Goal: Task Accomplishment & Management: Manage account settings

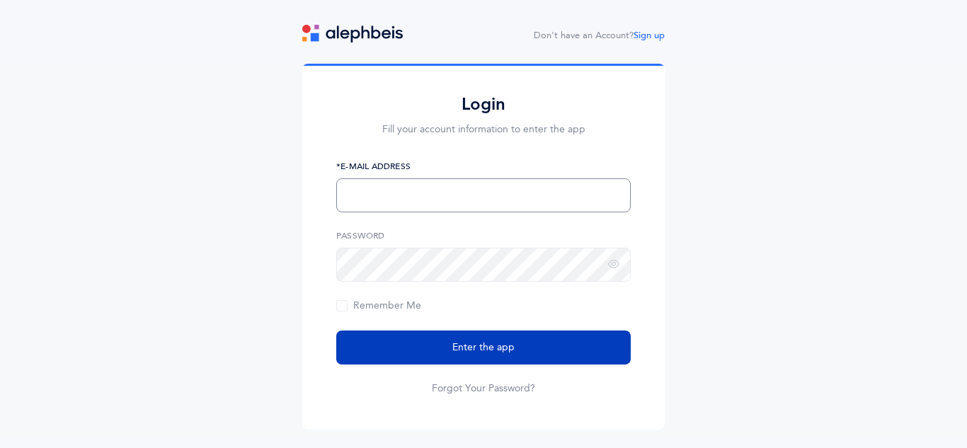
type input "[EMAIL_ADDRESS][DOMAIN_NAME]"
click at [480, 344] on span "Enter the app" at bounding box center [483, 348] width 62 height 15
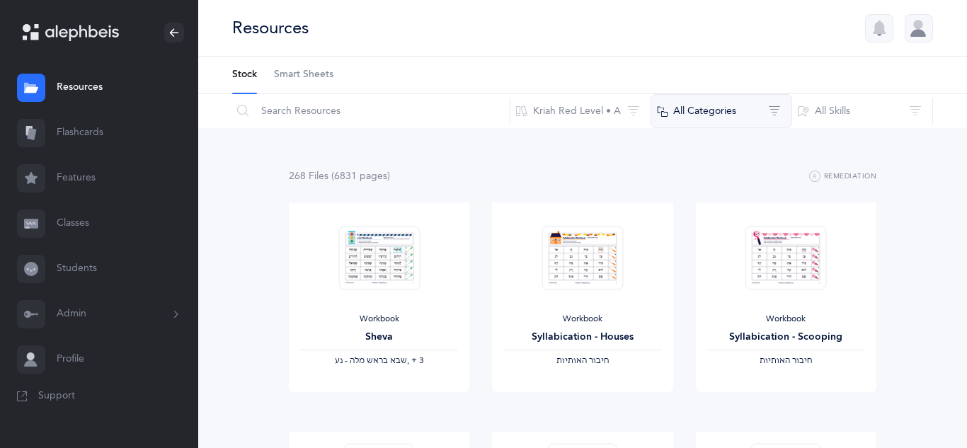
click at [758, 104] on button "All Categories" at bounding box center [722, 111] width 142 height 34
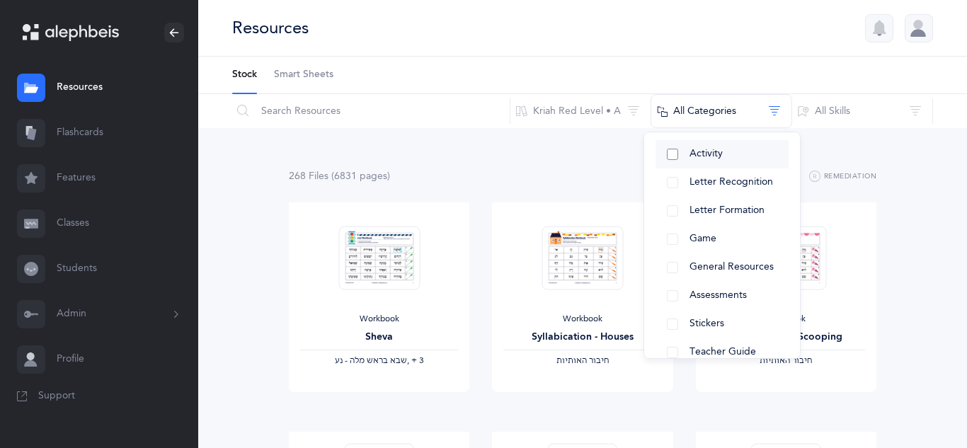
scroll to position [190, 0]
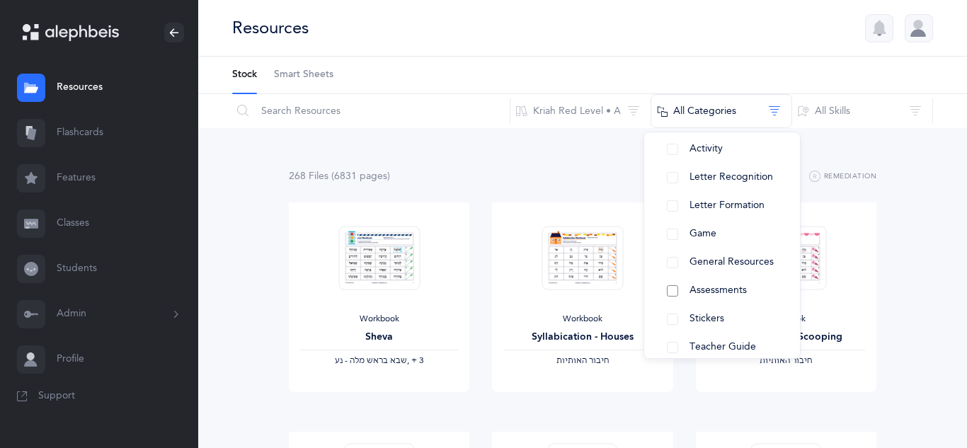
click at [695, 294] on span "Assessments" at bounding box center [718, 290] width 57 height 11
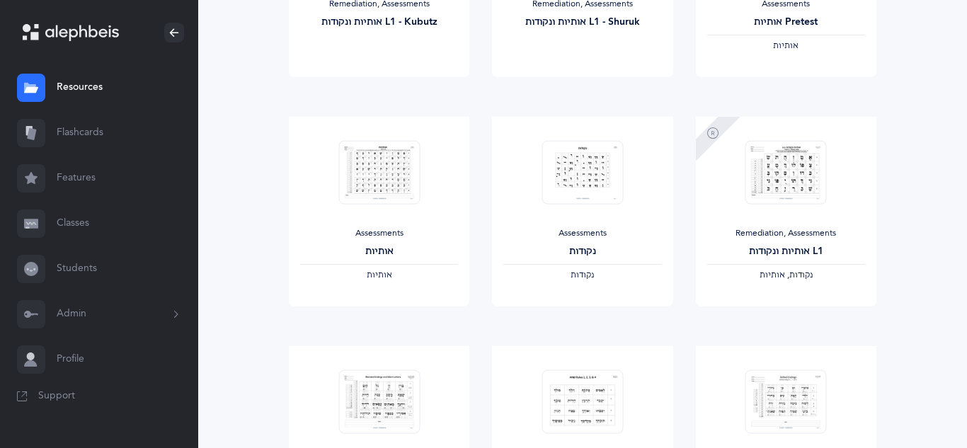
scroll to position [782, 0]
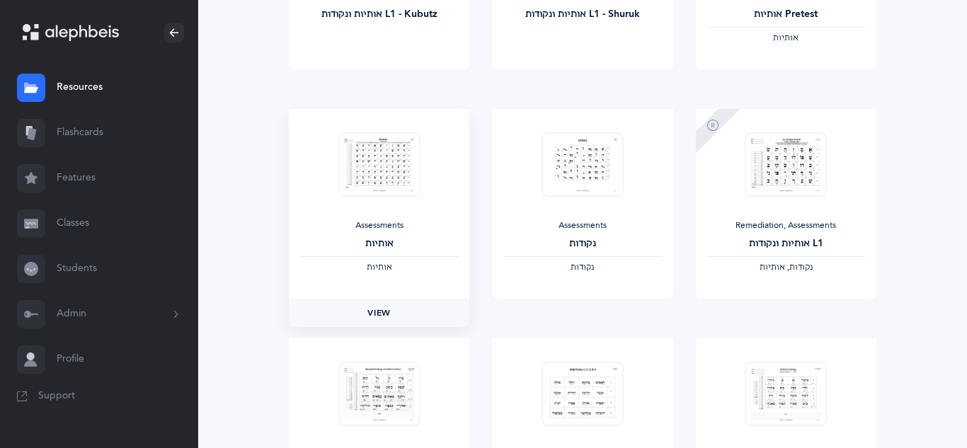
click at [380, 315] on span "View" at bounding box center [379, 313] width 23 height 13
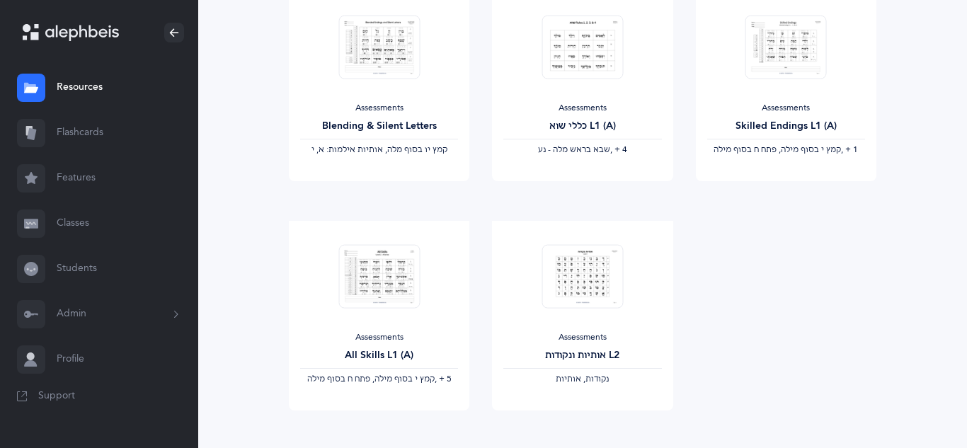
scroll to position [1136, 0]
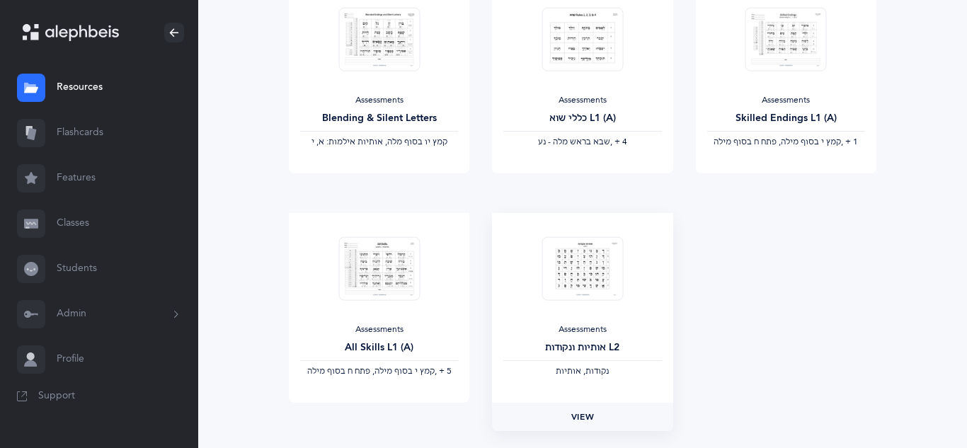
click at [596, 416] on link "View" at bounding box center [582, 417] width 181 height 28
click at [65, 225] on link "Classes" at bounding box center [99, 223] width 198 height 45
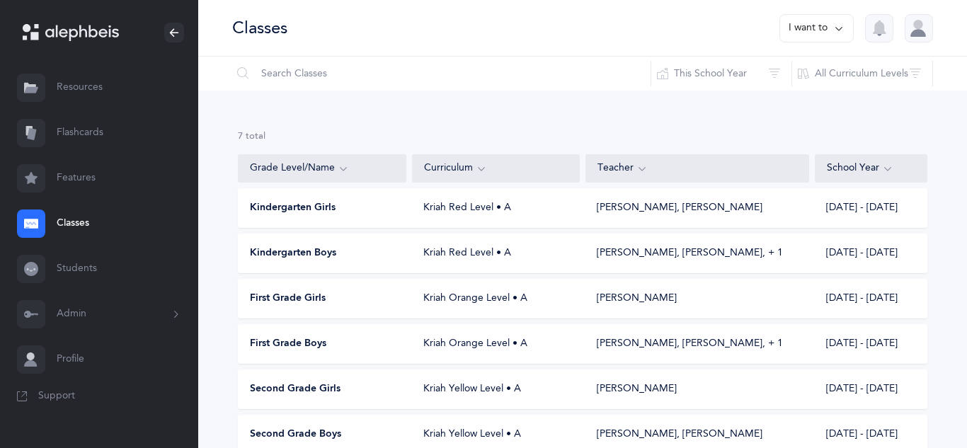
click at [474, 292] on div "Kriah Orange Level • A" at bounding box center [496, 299] width 168 height 14
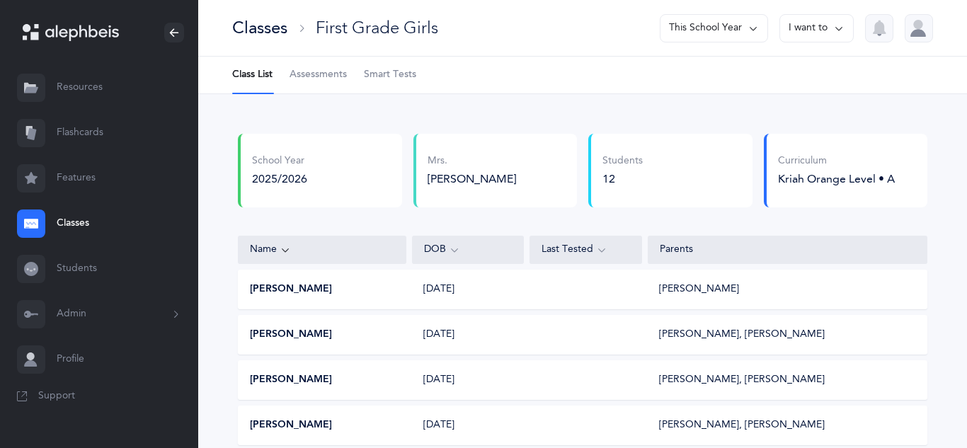
click at [319, 75] on span "Assessments" at bounding box center [318, 75] width 57 height 14
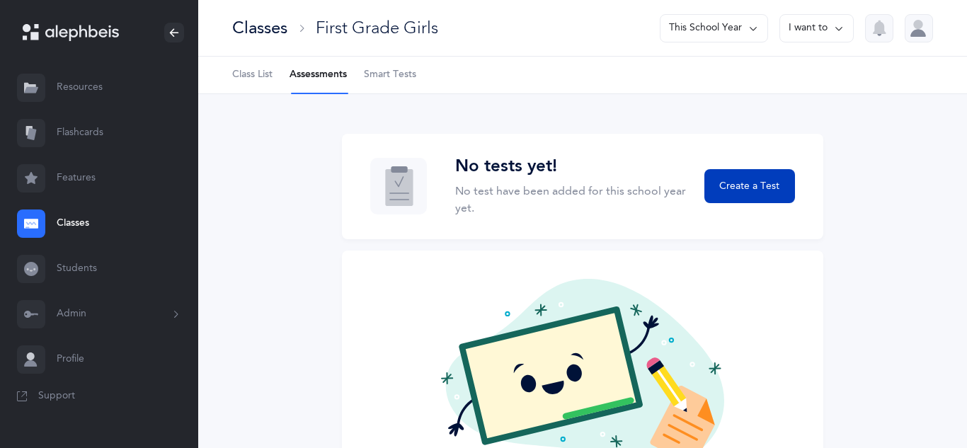
click at [758, 194] on button "Create a Test" at bounding box center [750, 186] width 91 height 34
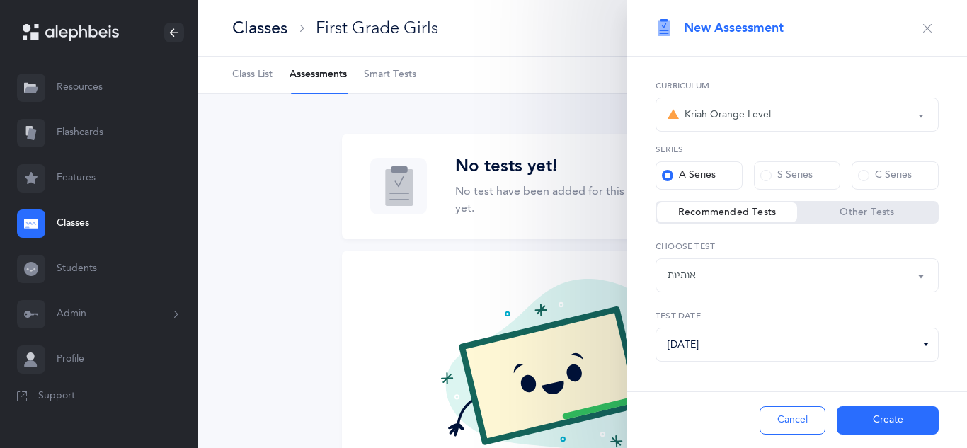
click at [865, 123] on div "Kriah Orange Level" at bounding box center [797, 115] width 259 height 24
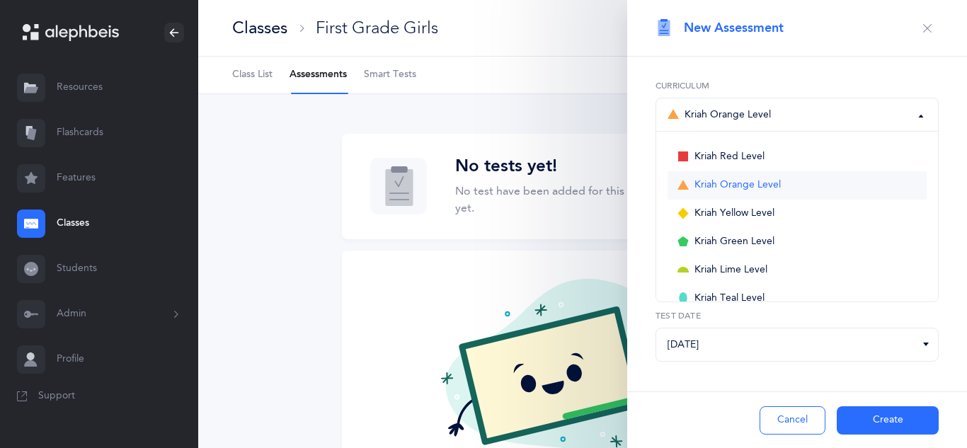
scroll to position [51, 0]
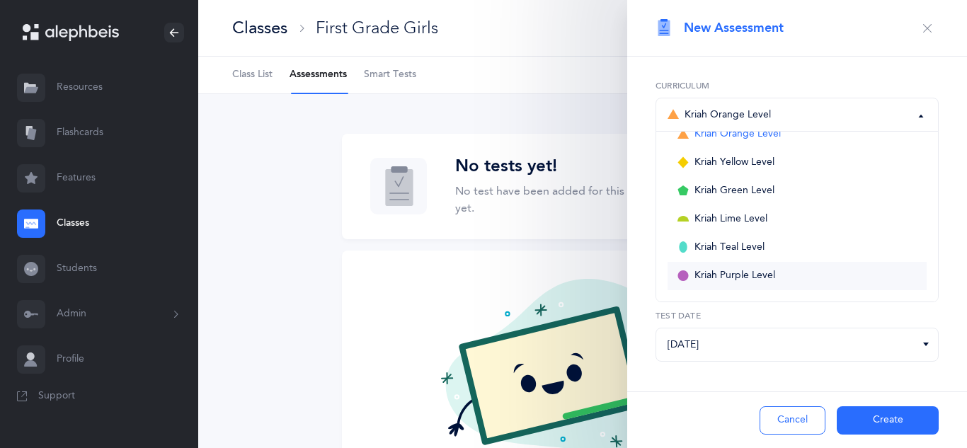
click at [712, 280] on span "Kriah Purple Level" at bounding box center [735, 276] width 81 height 13
select select "1"
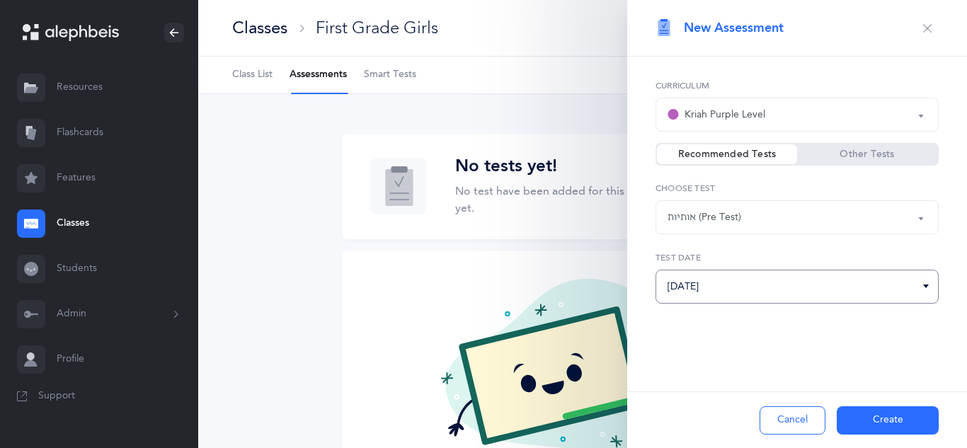
click at [912, 300] on input "09/09/2025" at bounding box center [797, 287] width 283 height 34
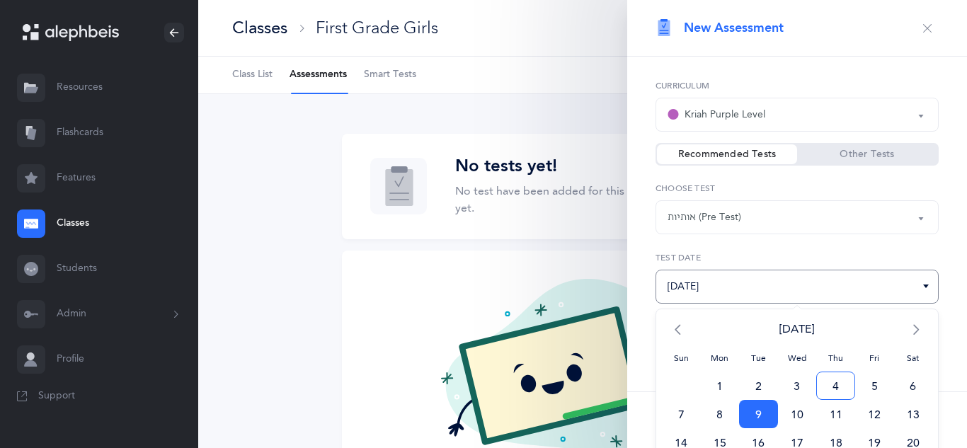
click at [837, 378] on span "4" at bounding box center [835, 386] width 39 height 28
type input "09/04/2025"
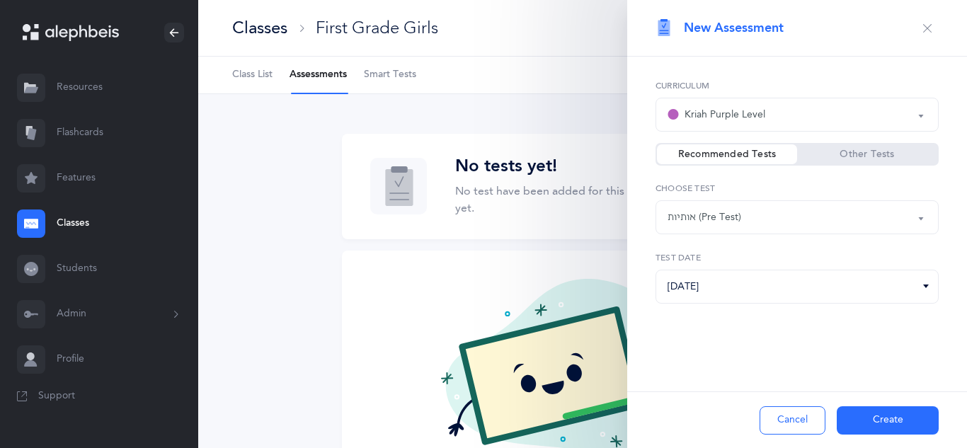
click at [897, 416] on button "Create" at bounding box center [888, 420] width 102 height 28
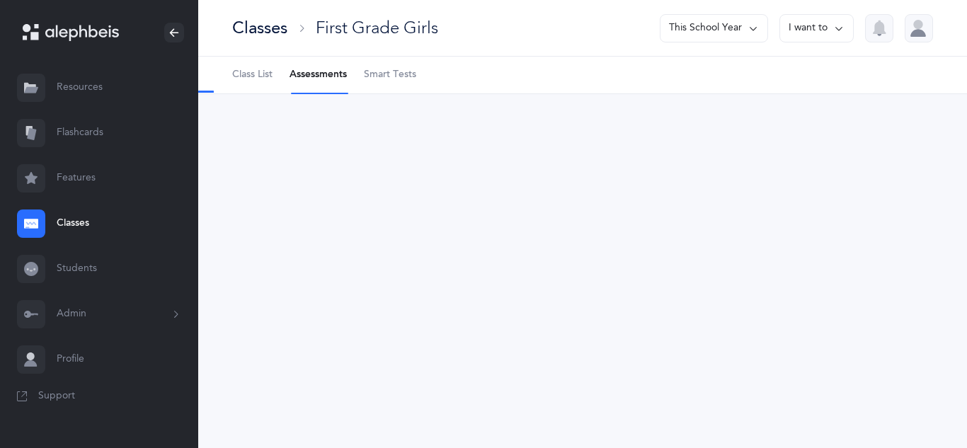
select select "1"
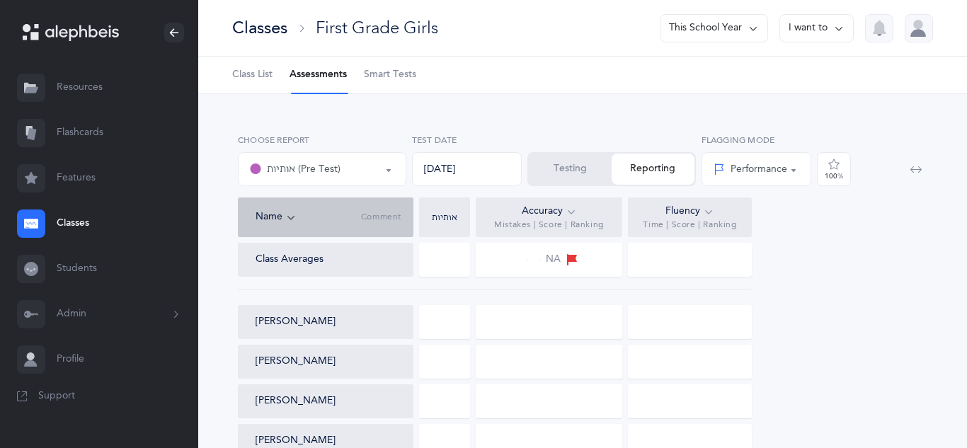
click at [457, 316] on div at bounding box center [444, 322] width 51 height 34
click at [561, 160] on button "Testing" at bounding box center [570, 169] width 83 height 31
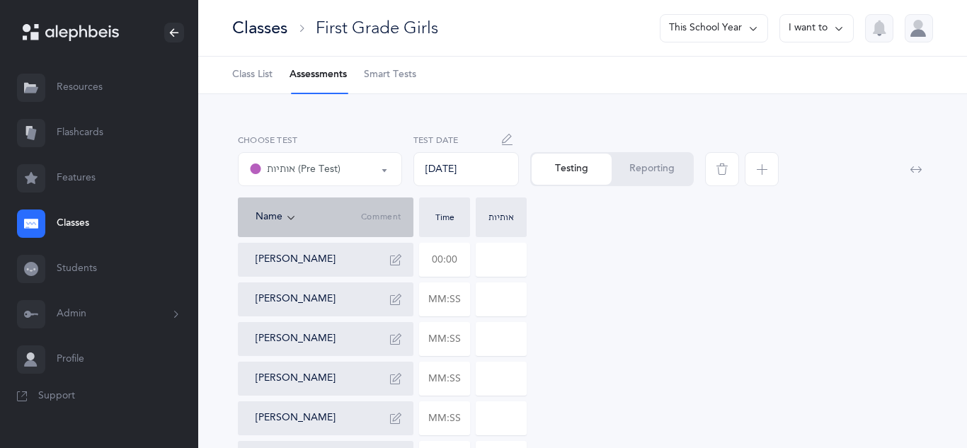
click at [455, 258] on input "text" at bounding box center [445, 260] width 50 height 33
click at [513, 258] on input at bounding box center [502, 260] width 50 height 33
type input "01:13"
type input "05"
click at [391, 264] on icon "button" at bounding box center [395, 259] width 11 height 11
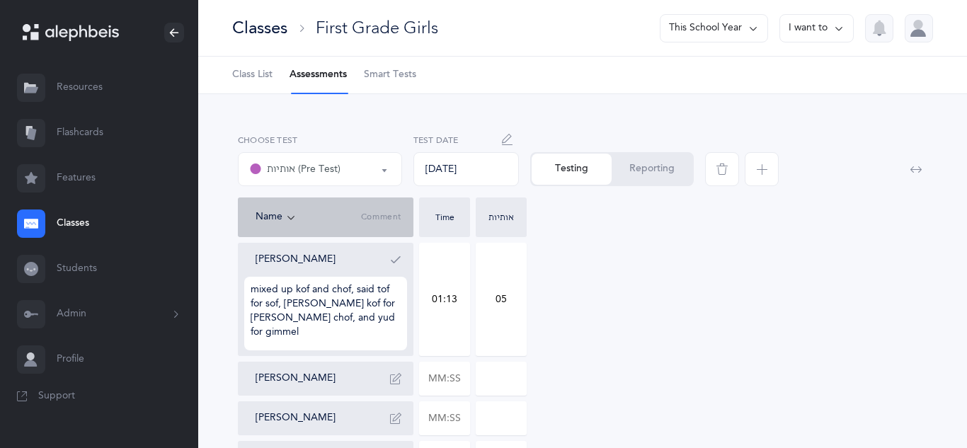
type textarea "mixed up kof and chof, said tof for sof, Langer kof for Langer chof, and yud fo…"
click at [401, 258] on icon "button" at bounding box center [395, 259] width 11 height 11
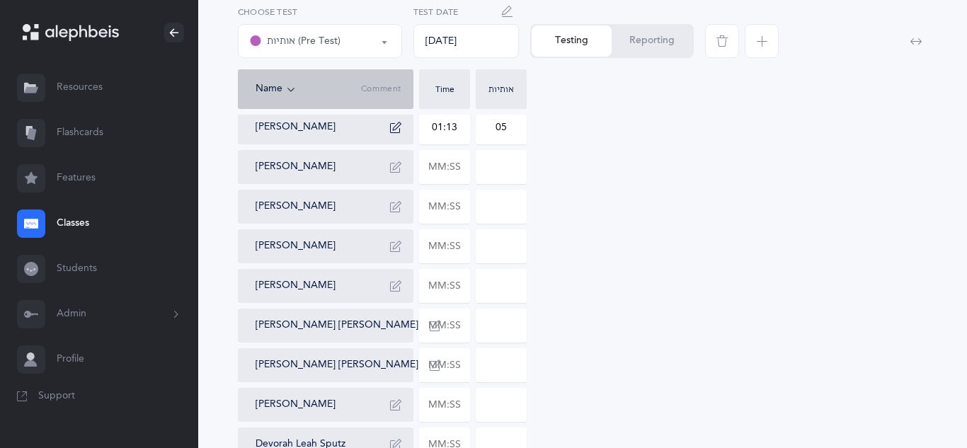
scroll to position [133, 0]
click at [457, 325] on input "text" at bounding box center [445, 325] width 50 height 33
type input "01:46"
click at [513, 323] on input "0" at bounding box center [502, 325] width 50 height 33
type input "09"
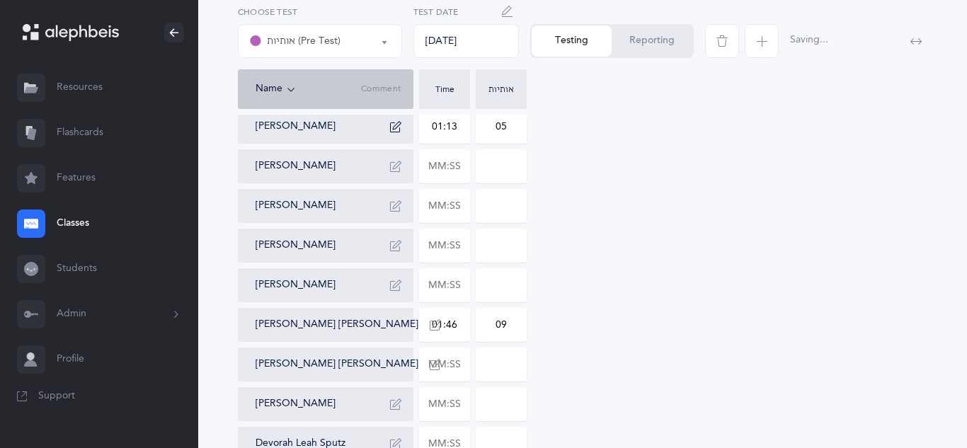
click at [430, 327] on icon "button" at bounding box center [435, 324] width 11 height 11
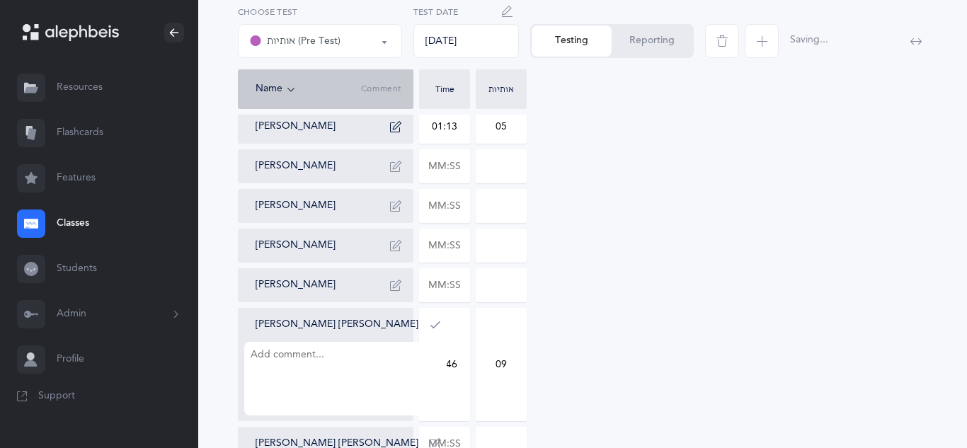
click at [383, 367] on textarea at bounding box center [345, 379] width 203 height 74
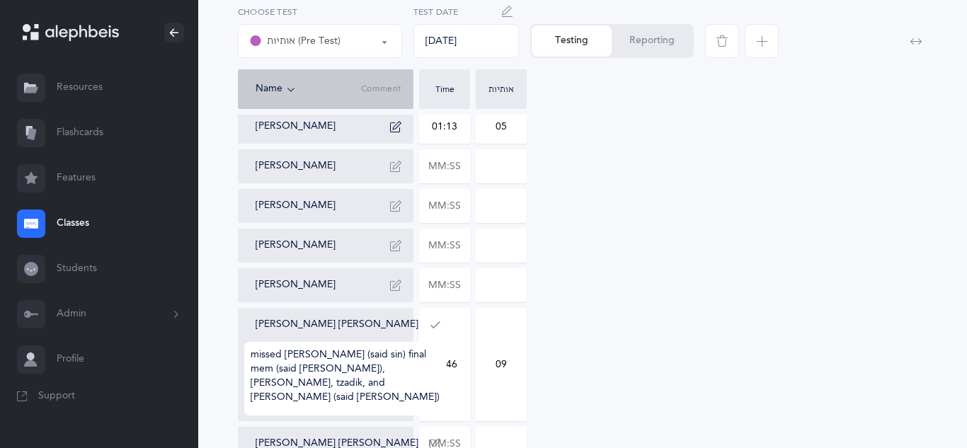
type textarea "missed ches, chof, samach, sof (said sin) final mem (said shin), ayin, tzadik, …"
click at [430, 324] on icon "button" at bounding box center [435, 324] width 11 height 11
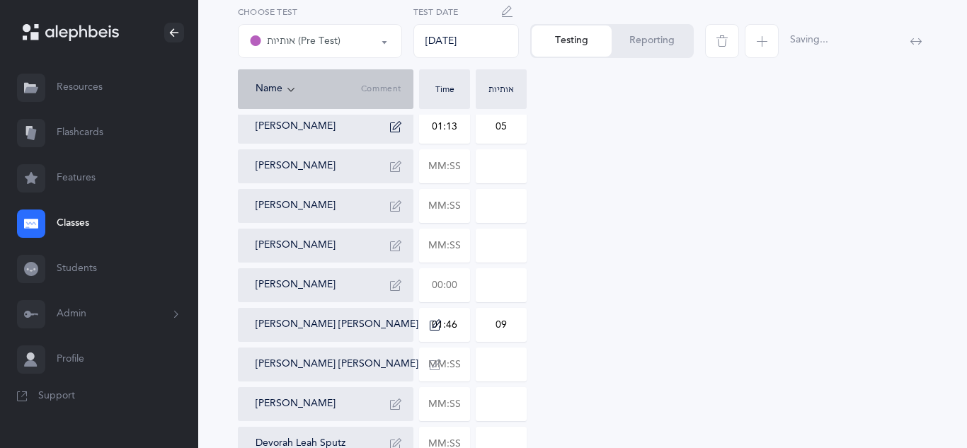
click at [457, 293] on input "text" at bounding box center [445, 285] width 50 height 33
type input "00:35"
type input "0"
click at [518, 284] on input "0" at bounding box center [502, 285] width 50 height 33
click at [458, 406] on input "text" at bounding box center [445, 404] width 50 height 33
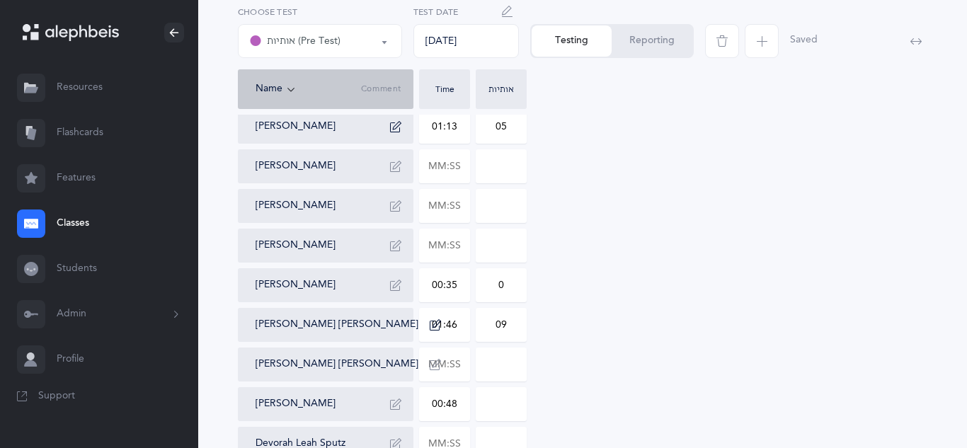
click at [515, 407] on input at bounding box center [502, 404] width 50 height 33
type input "00:48"
type input "0"
click at [452, 166] on input "text" at bounding box center [445, 166] width 50 height 33
click at [481, 168] on input at bounding box center [502, 166] width 50 height 33
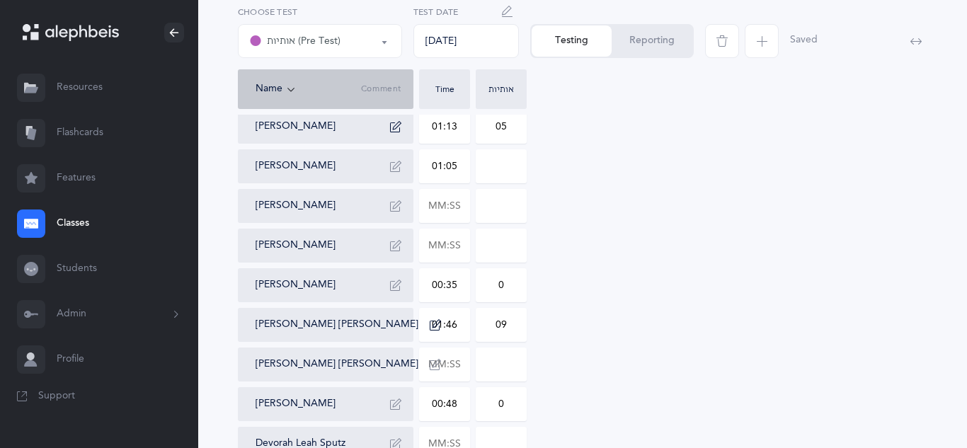
type input "01:05"
type input "1"
click at [395, 166] on icon "button" at bounding box center [395, 166] width 11 height 11
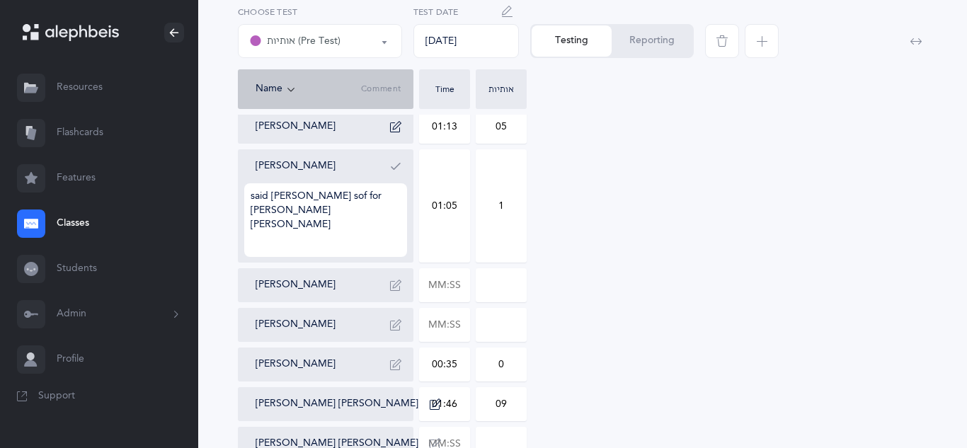
type textarea "said Langer sof for Langer fey"
click at [395, 171] on icon "button" at bounding box center [395, 166] width 11 height 11
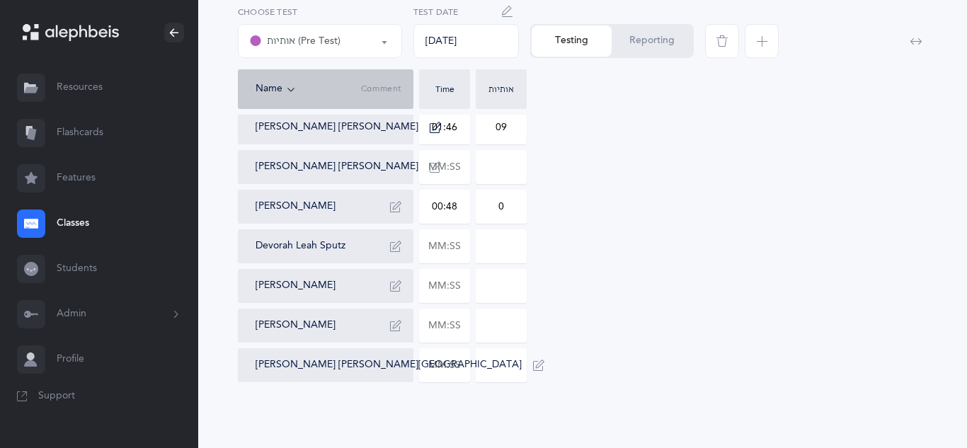
scroll to position [333, 0]
click at [459, 321] on input "text" at bounding box center [445, 323] width 50 height 33
click at [512, 325] on input at bounding box center [502, 323] width 50 height 33
type input "01:42"
type input "0"
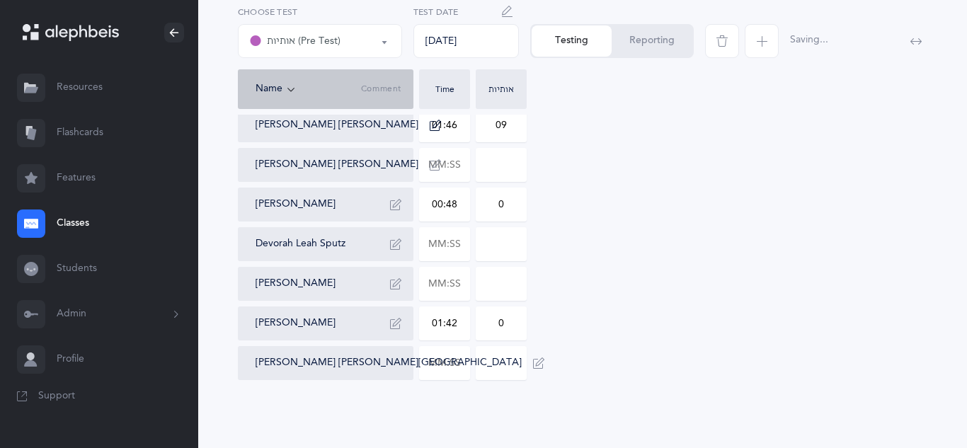
click at [404, 322] on button "button" at bounding box center [395, 323] width 23 height 23
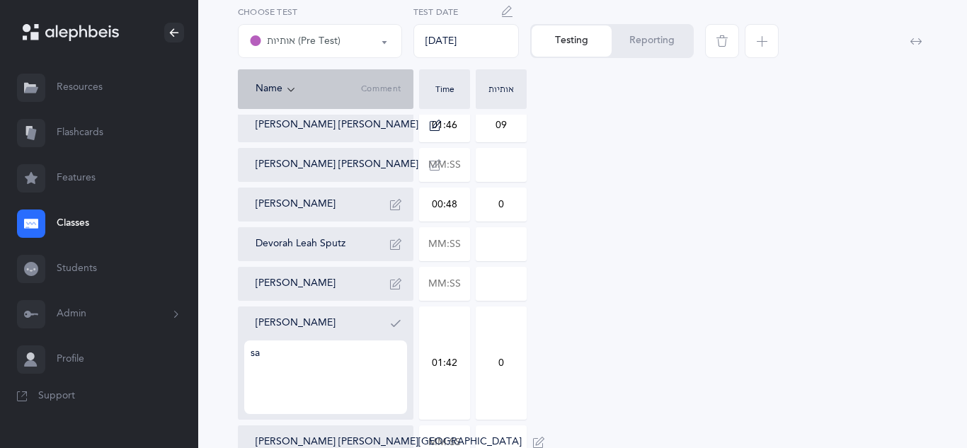
type textarea "s"
type textarea "initially said Langer tzadik for Langer chof bu then self corrected it"
click at [403, 318] on button "button" at bounding box center [395, 323] width 23 height 23
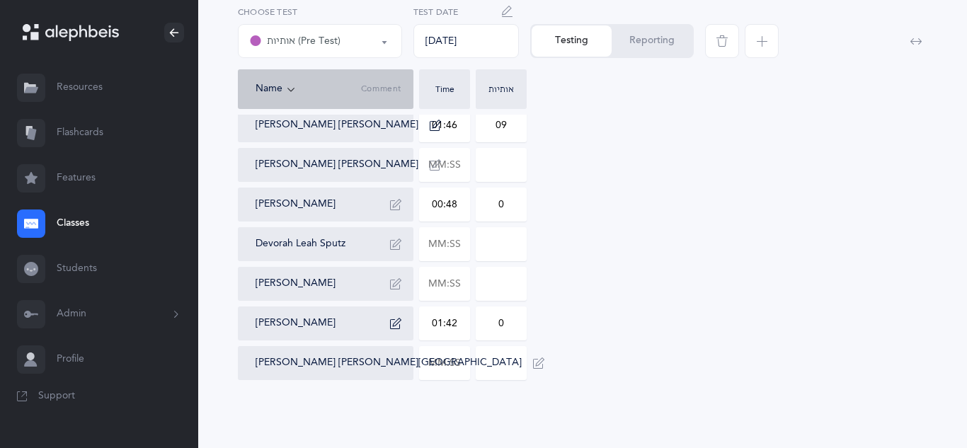
click at [533, 368] on icon "button" at bounding box center [538, 363] width 11 height 11
click at [447, 389] on input "text" at bounding box center [445, 403] width 50 height 112
click at [384, 416] on textarea at bounding box center [397, 417] width 306 height 74
type input "00:28"
type input "0"
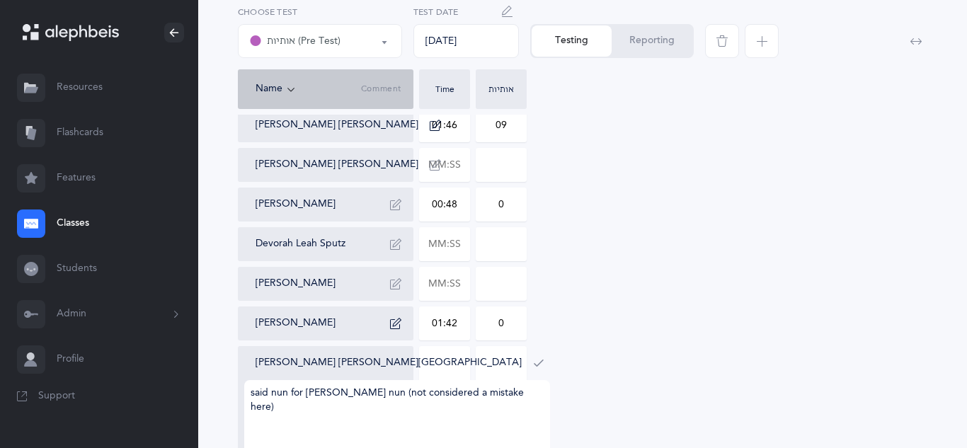
type textarea "said nun for Langer nun (not considered a mistake here)"
click at [533, 363] on icon "button" at bounding box center [538, 363] width 11 height 11
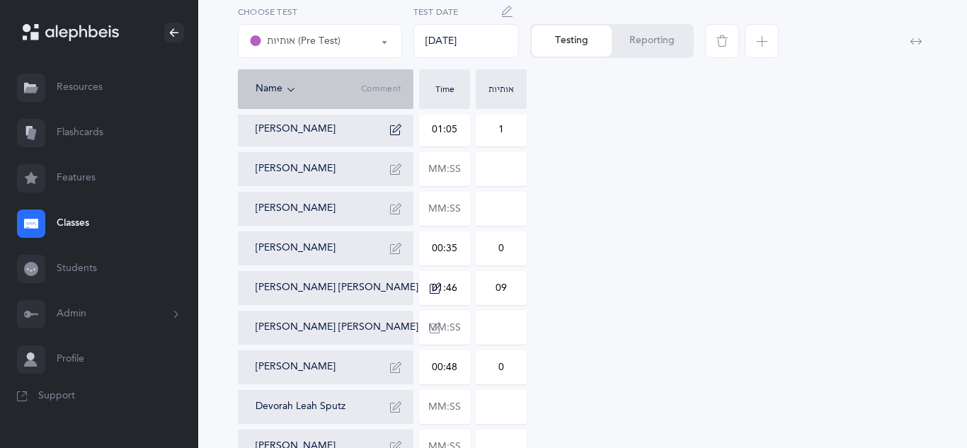
scroll to position [167, 0]
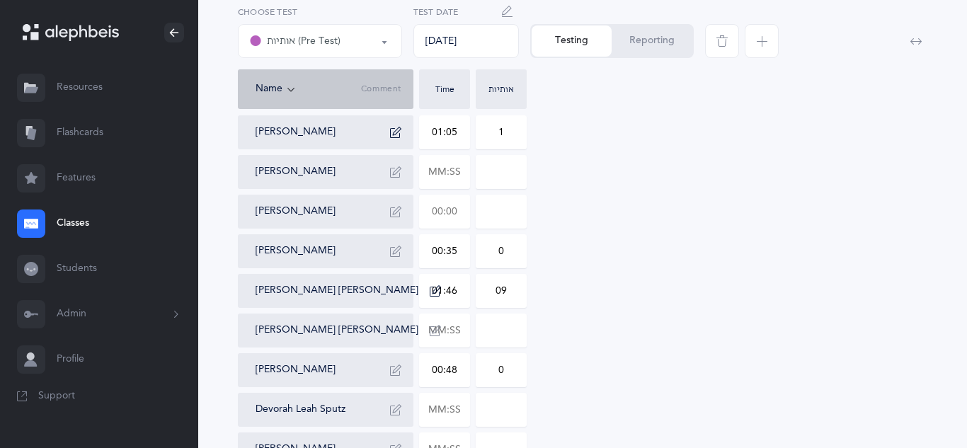
click at [463, 208] on input "text" at bounding box center [445, 211] width 50 height 33
click at [458, 409] on input "text" at bounding box center [445, 410] width 50 height 33
type input "00:39"
type input "0"
click at [513, 414] on input at bounding box center [502, 410] width 50 height 33
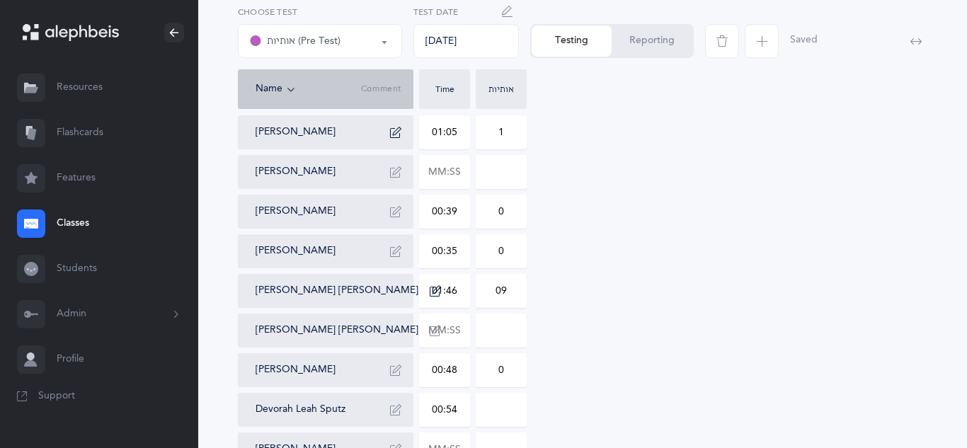
type input "00:54"
type input "0"
click at [459, 336] on input "text" at bounding box center [445, 330] width 50 height 33
click at [627, 175] on div "Raya Cohen 01:13 05 Chana Gniwisch 01:05 1 Sheina Goldstein Raizy Grodnitsky 00…" at bounding box center [583, 311] width 690 height 470
type input "01:28"
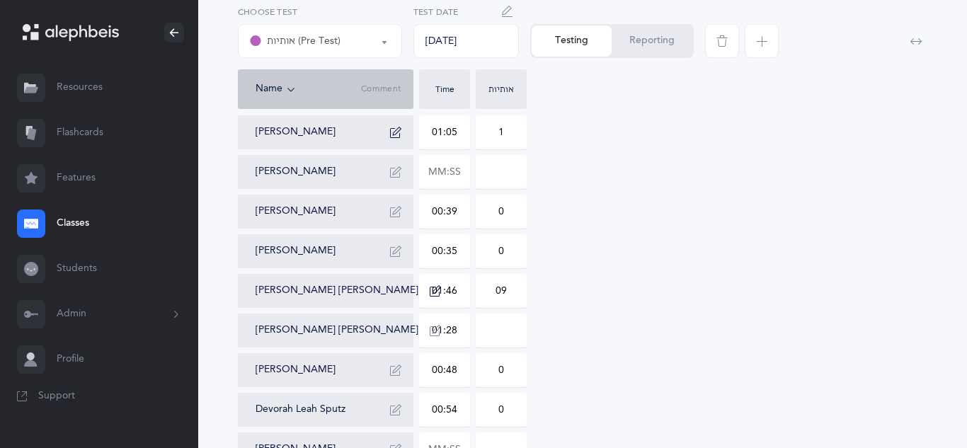
type input "0"
click at [456, 164] on input "text" at bounding box center [445, 172] width 50 height 33
click at [589, 210] on div "Raya Cohen 01:13 05 Chana Gniwisch 01:05 1 Sheina Goldstein 00:42 Raizy Grodnit…" at bounding box center [583, 311] width 690 height 470
type input "00:42"
type input "0"
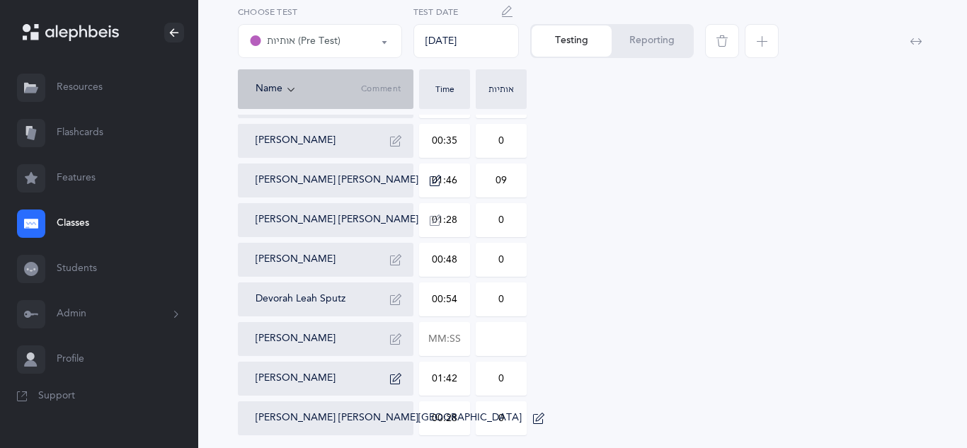
scroll to position [278, 0]
click at [462, 340] on input "text" at bounding box center [445, 338] width 50 height 33
click at [597, 343] on div "Raya Cohen 01:13 05 Chana Gniwisch 01:05 1 Sheina Goldstein 00:42 0 Raizy Grodn…" at bounding box center [583, 200] width 690 height 470
type input "00:41"
type input "0"
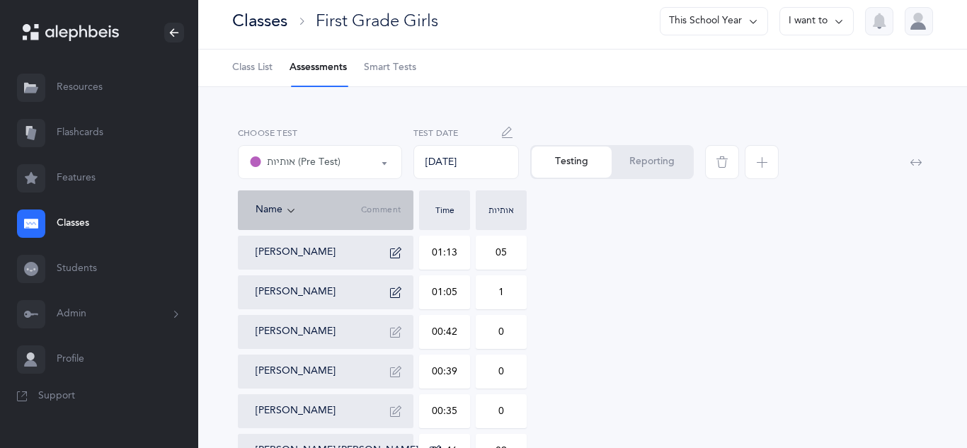
scroll to position [4, 0]
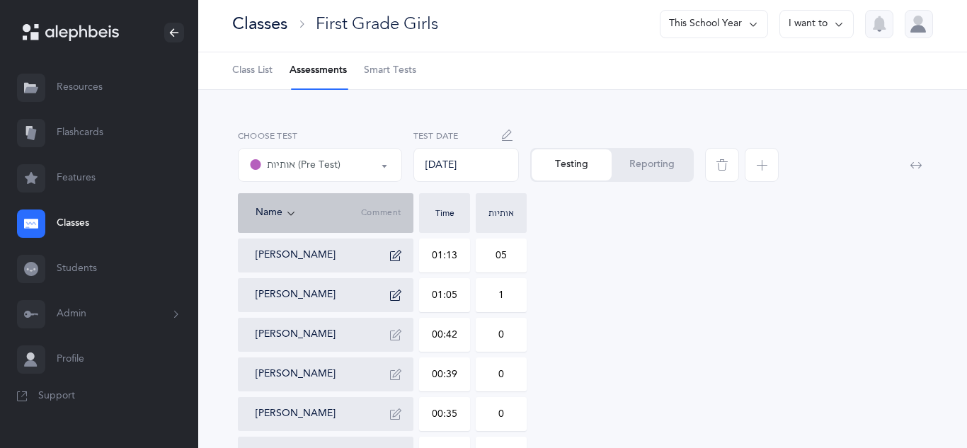
click at [258, 23] on div "Classes" at bounding box center [259, 23] width 55 height 23
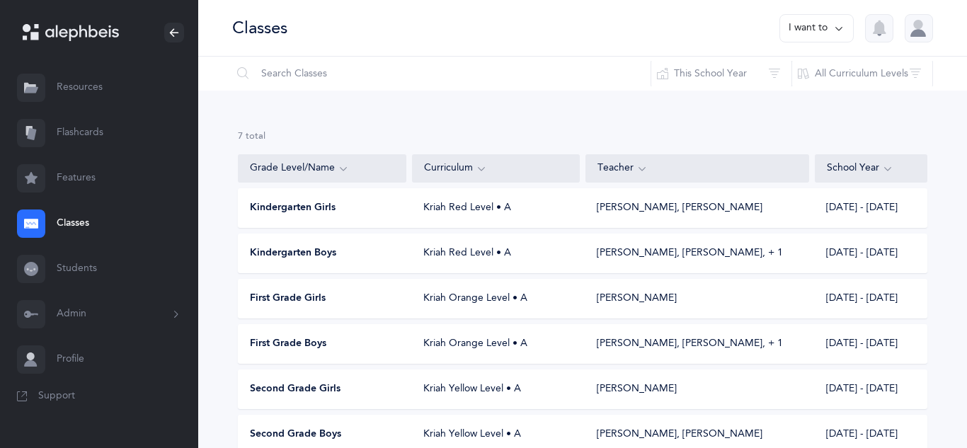
click at [310, 297] on span "First Grade Girls" at bounding box center [288, 299] width 76 height 14
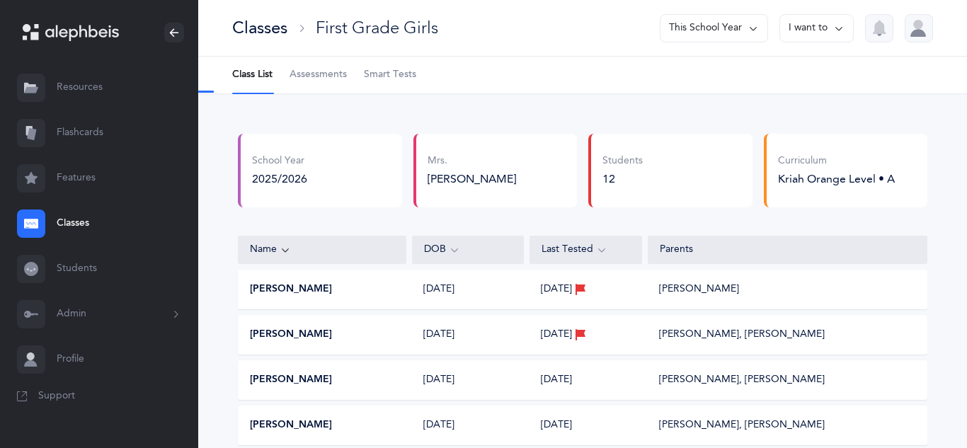
select select "1"
click at [331, 71] on span "Assessments" at bounding box center [318, 75] width 57 height 14
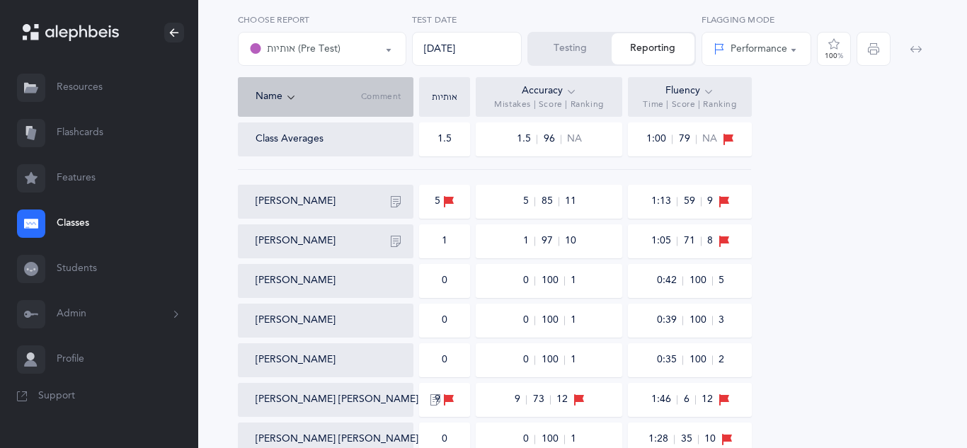
scroll to position [120, 0]
click at [712, 87] on icon at bounding box center [708, 92] width 11 height 16
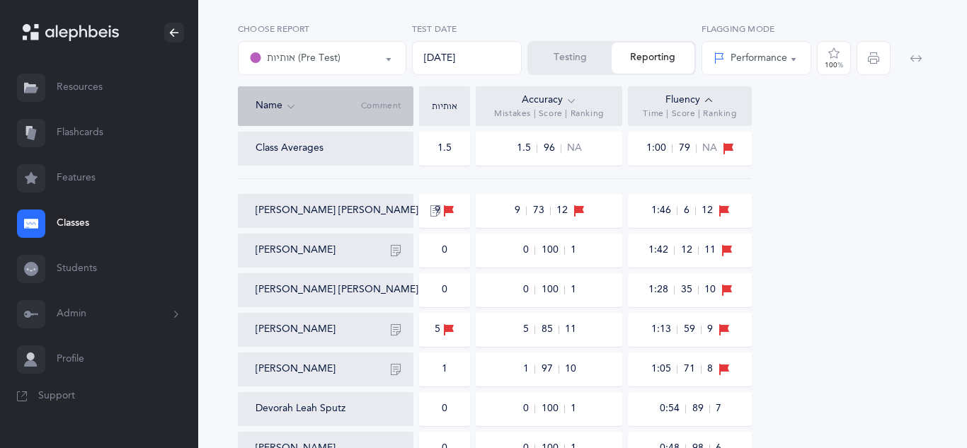
scroll to position [110, 0]
click at [86, 175] on link "Features" at bounding box center [99, 178] width 198 height 45
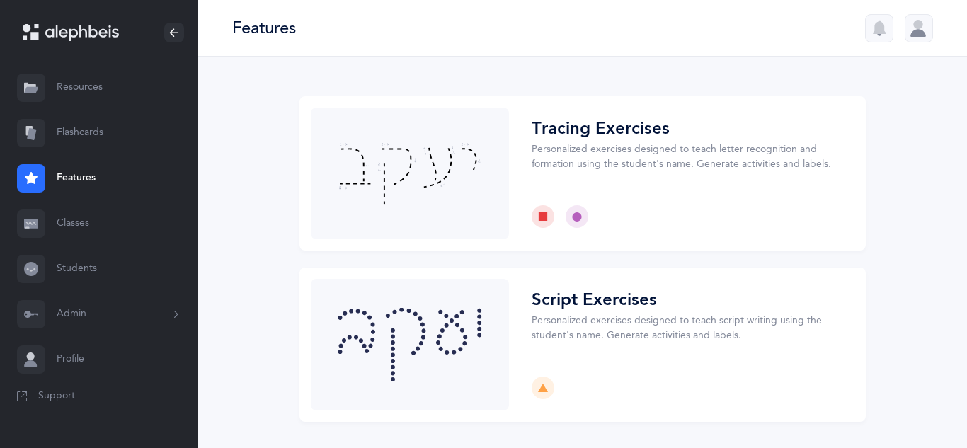
click at [99, 130] on link "Flashcards" at bounding box center [99, 132] width 198 height 45
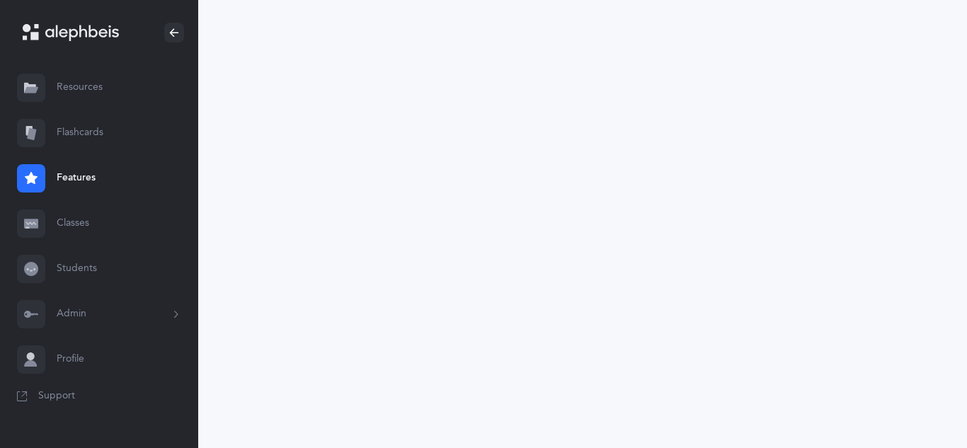
click at [68, 134] on link "Flashcards" at bounding box center [99, 132] width 198 height 45
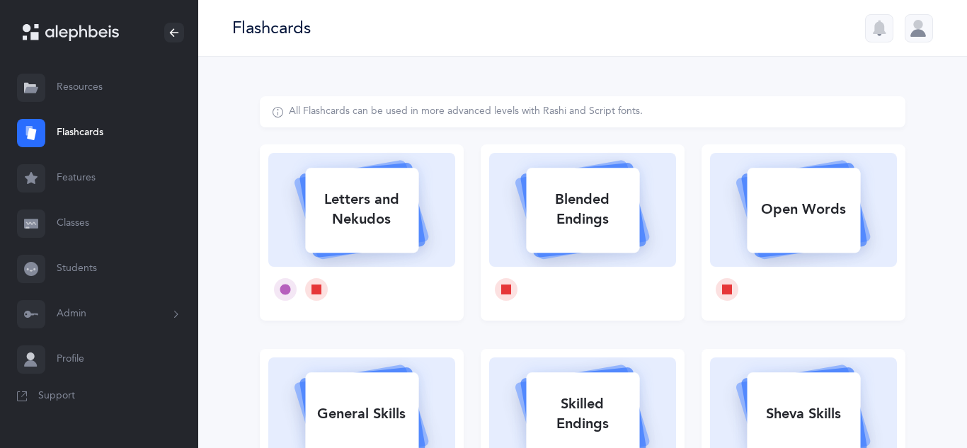
click at [329, 195] on div "Letters and Nekudos" at bounding box center [361, 209] width 113 height 57
select select
select select "single"
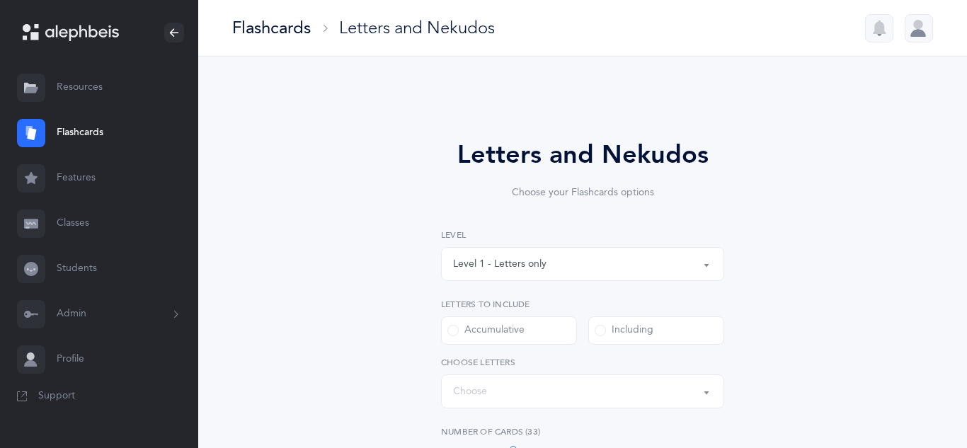
select select "27"
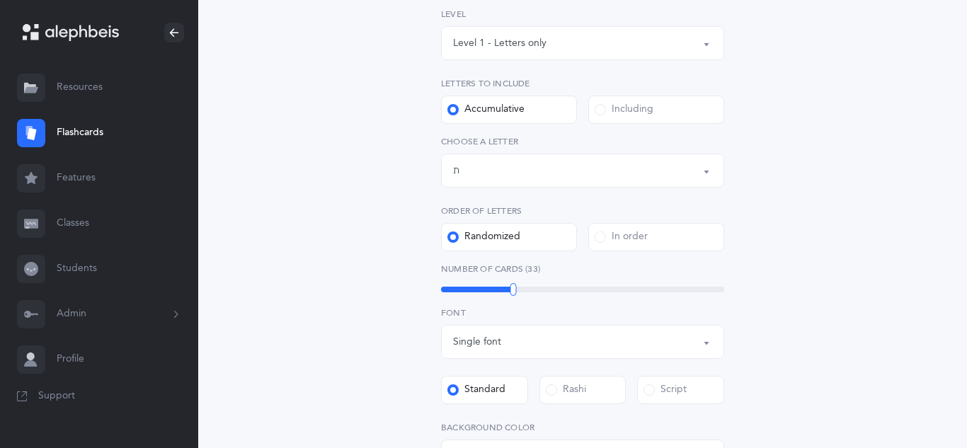
scroll to position [218, 0]
click at [707, 111] on label "Including" at bounding box center [656, 112] width 136 height 28
click at [0, 0] on input "Including" at bounding box center [0, 0] width 0 height 0
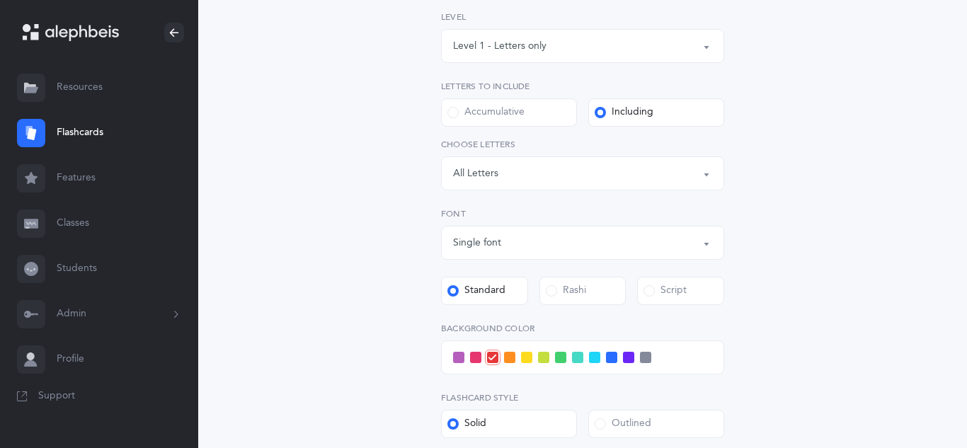
click at [673, 178] on div "Letters: All Letters" at bounding box center [582, 173] width 259 height 24
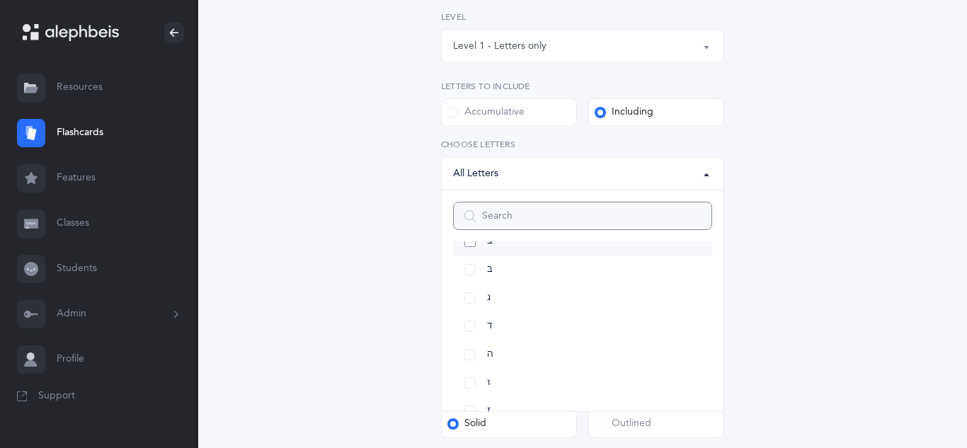
scroll to position [83, 0]
click at [467, 300] on link "ג" at bounding box center [582, 297] width 259 height 28
select select "3"
click at [469, 326] on link "ד" at bounding box center [582, 326] width 259 height 28
click at [468, 355] on link "ה" at bounding box center [582, 354] width 259 height 28
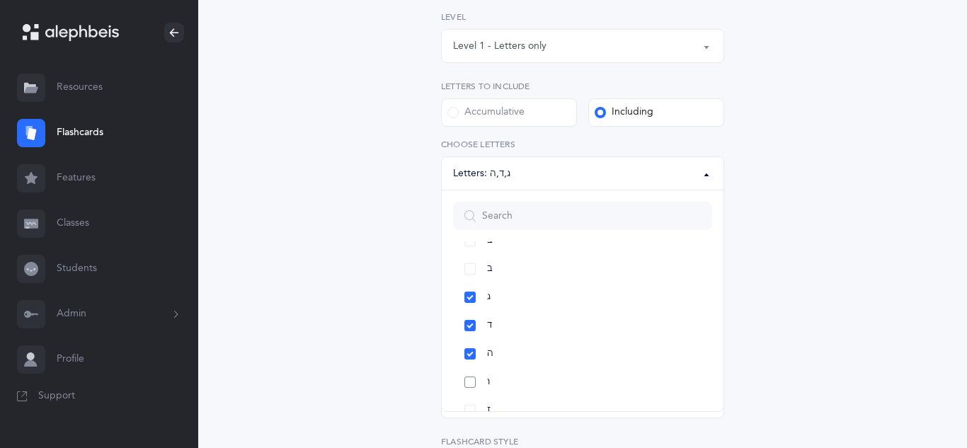
click at [471, 385] on link "ו" at bounding box center [582, 382] width 259 height 28
click at [471, 406] on link "ז" at bounding box center [582, 411] width 259 height 28
click at [836, 326] on div "Letters and Nekudos Choose your Flashcards options Level 1 - Letters only Level…" at bounding box center [583, 271] width 646 height 787
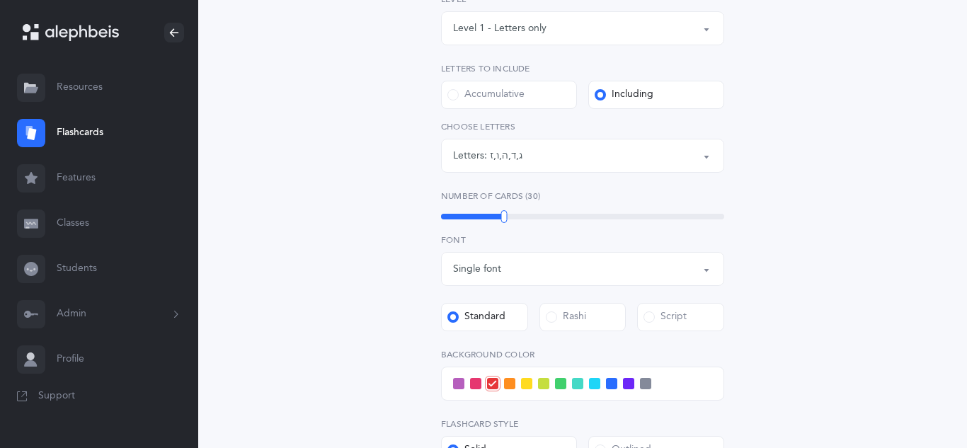
scroll to position [237, 0]
drag, startPoint x: 506, startPoint y: 212, endPoint x: 474, endPoint y: 216, distance: 32.1
click at [474, 216] on div at bounding box center [475, 216] width 6 height 13
click at [876, 75] on div "Letters and Nekudos Choose your Flashcards options Level 1 - Letters only Level…" at bounding box center [583, 253] width 646 height 787
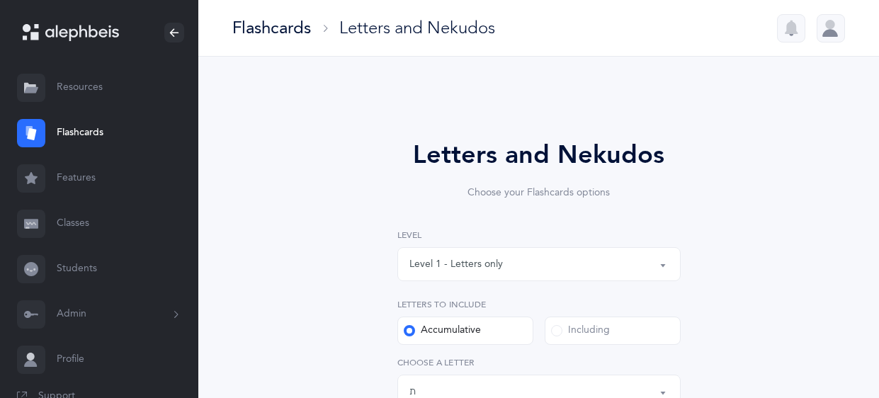
select select "27"
select select "single"
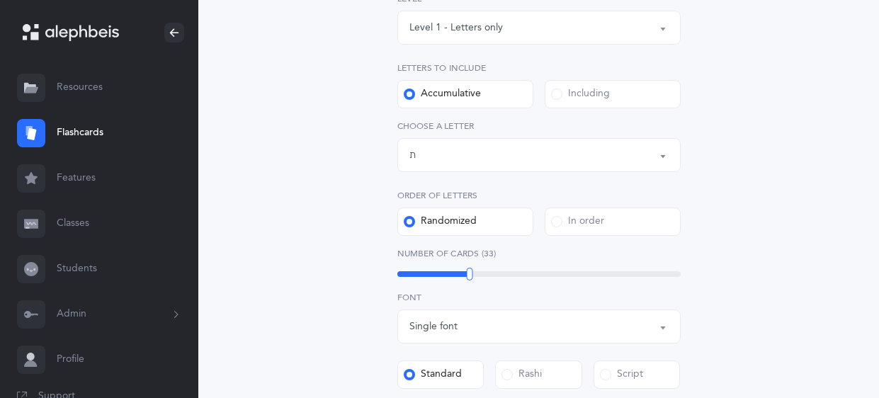
click at [62, 223] on link "Classes" at bounding box center [99, 223] width 198 height 45
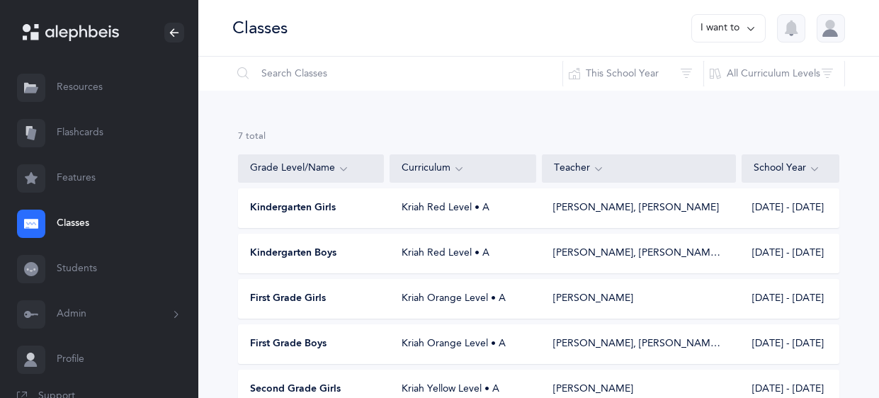
click at [421, 307] on div "First Grade Girls Kriah Orange Level • A Dini Anton 2025 - 2026" at bounding box center [538, 299] width 601 height 40
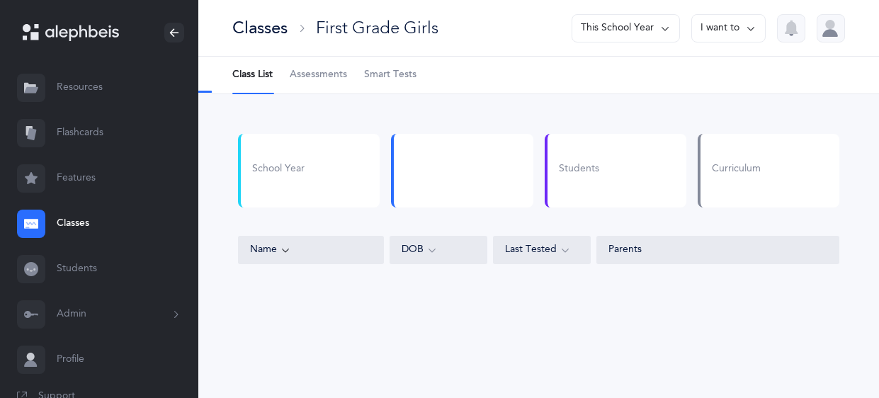
click at [750, 28] on icon at bounding box center [750, 29] width 11 height 16
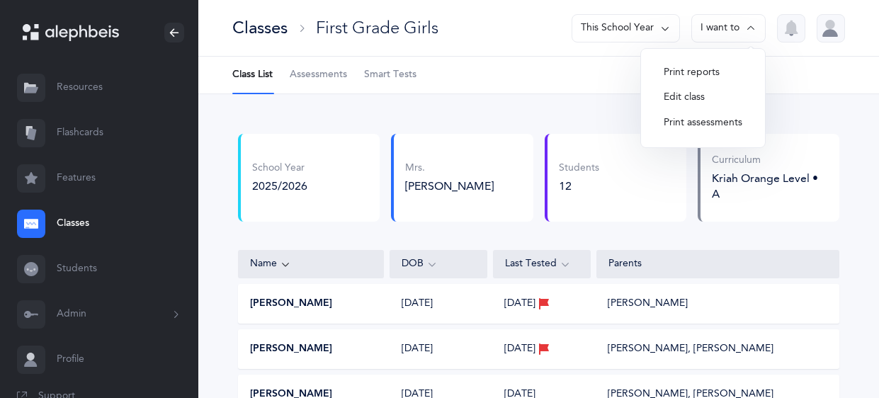
click at [716, 91] on button "Edit class" at bounding box center [702, 97] width 101 height 25
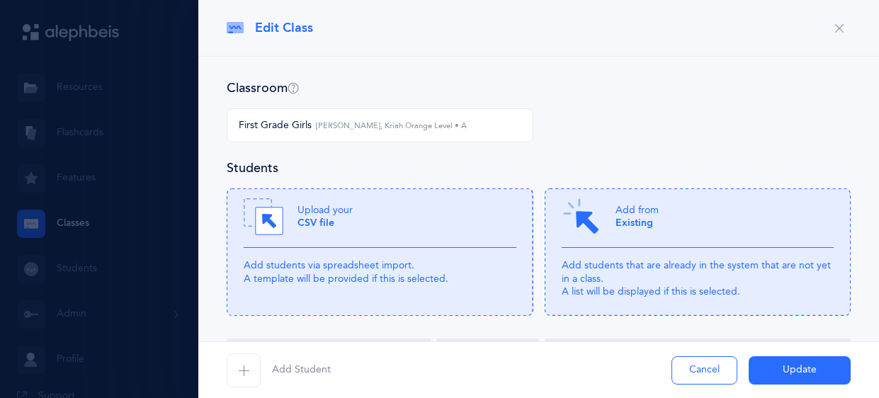
click at [837, 28] on icon "button" at bounding box center [838, 28] width 11 height 11
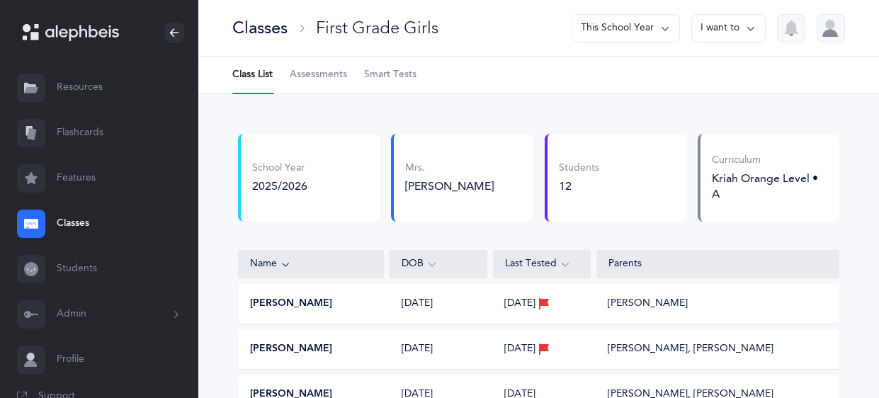
click at [174, 312] on icon at bounding box center [176, 314] width 16 height 11
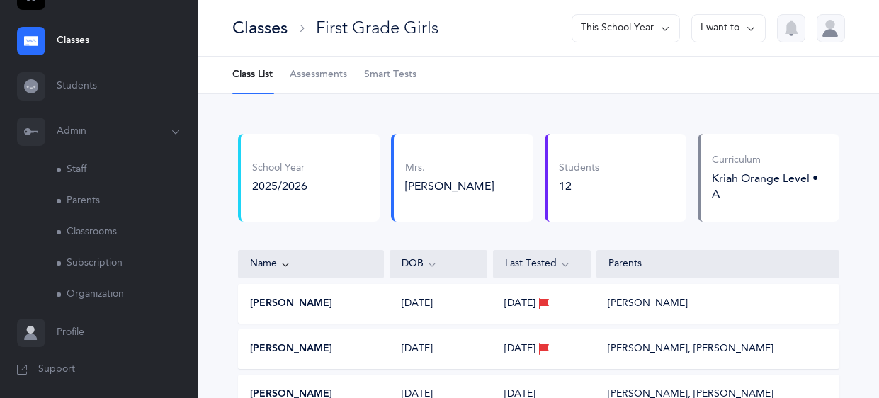
scroll to position [185, 0]
click at [81, 229] on link "Classrooms" at bounding box center [128, 230] width 142 height 31
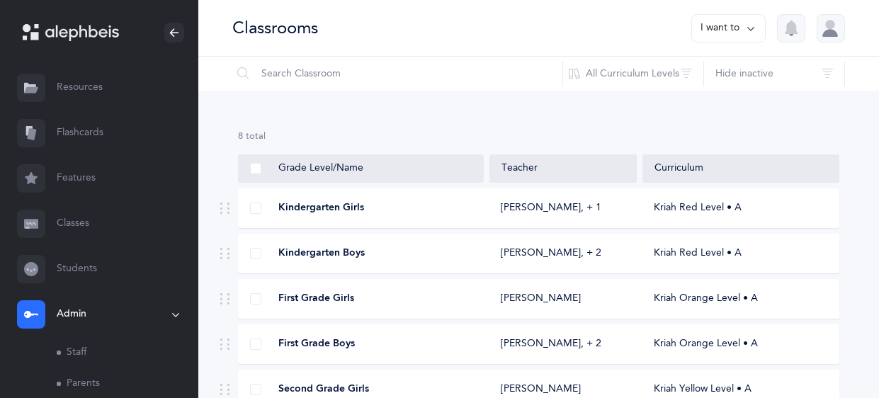
click at [319, 293] on span "First Grade Girls" at bounding box center [316, 299] width 76 height 14
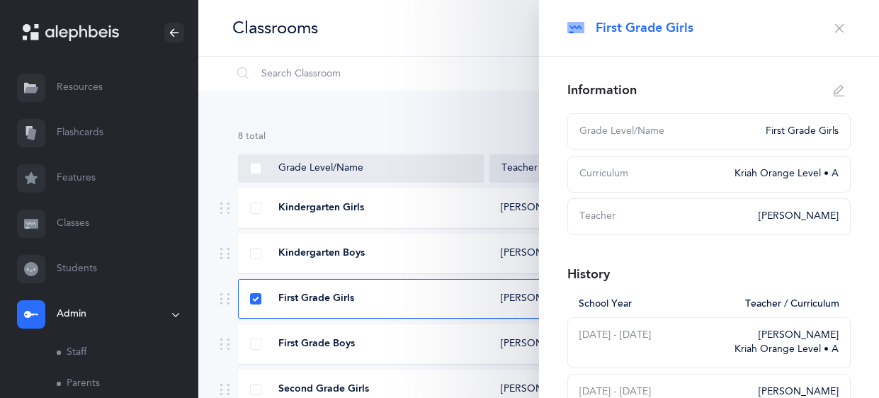
click at [840, 89] on icon "button" at bounding box center [838, 90] width 11 height 11
type input "First Grade Girls"
select select "3"
select select "1239"
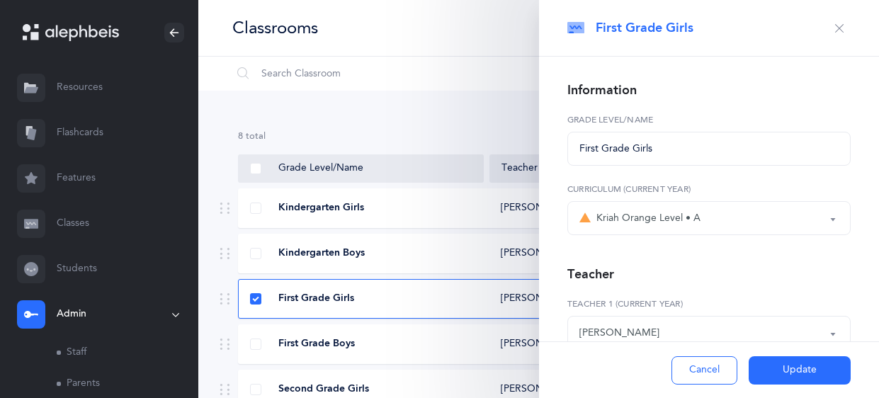
click at [826, 234] on button "Kriah Orange Level • A" at bounding box center [708, 218] width 283 height 34
click at [0, 0] on div at bounding box center [0, 0] width 0 height 0
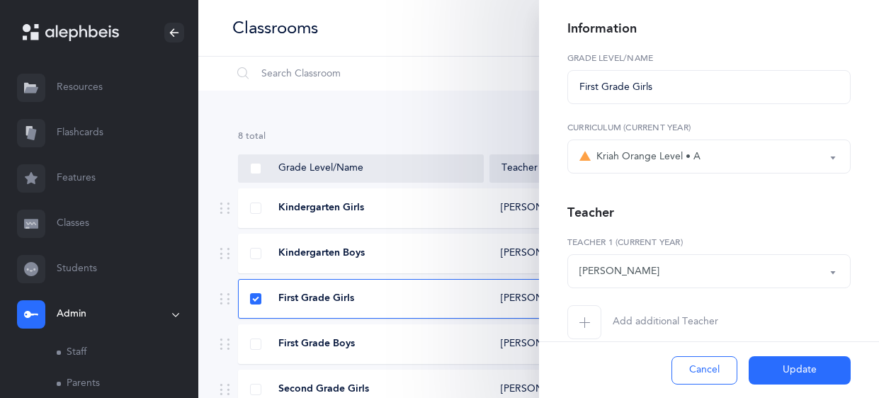
scroll to position [68, 0]
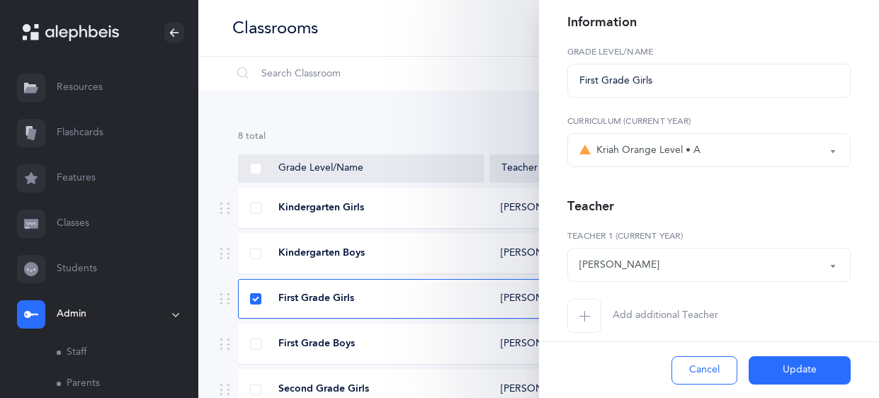
click at [840, 148] on button "Kriah Orange Level • A" at bounding box center [708, 150] width 283 height 34
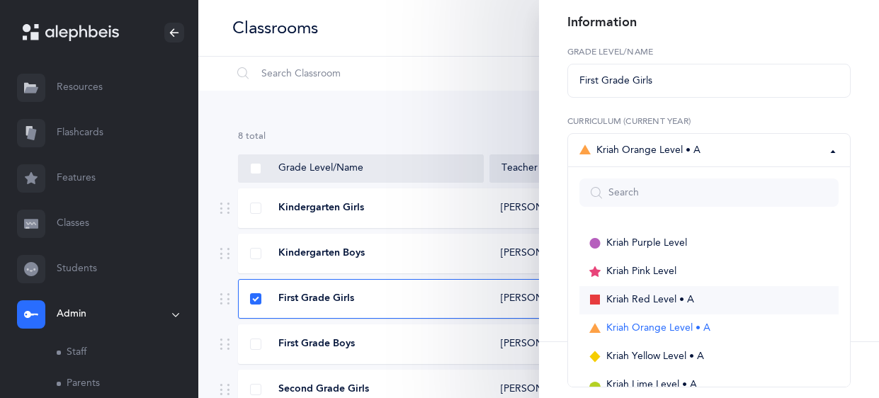
click at [654, 294] on span "Kriah Red Level • A" at bounding box center [650, 300] width 88 height 13
select select "2"
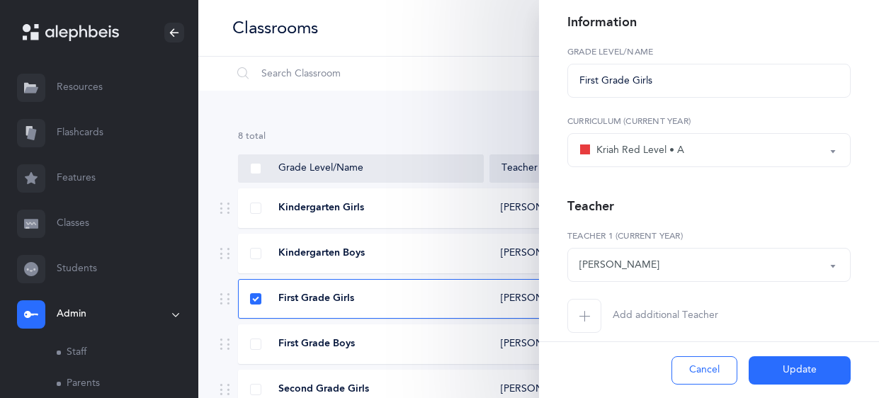
click at [586, 321] on icon "button" at bounding box center [584, 315] width 11 height 11
click at [593, 327] on div "*Choose teacher" at bounding box center [616, 334] width 75 height 15
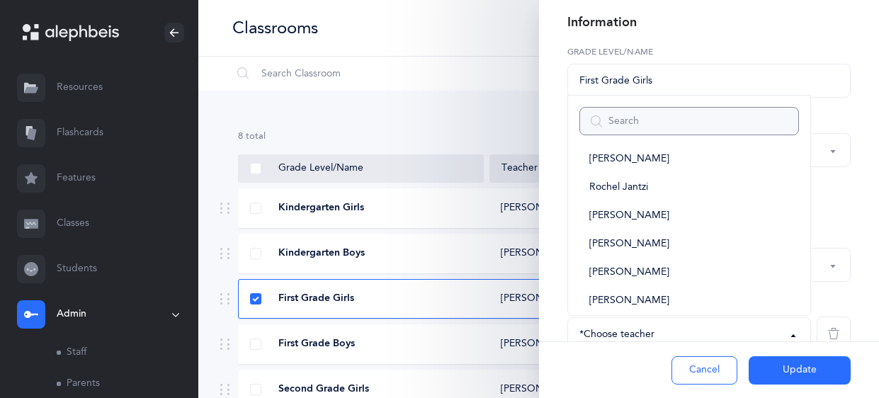
scroll to position [212, 0]
click at [654, 270] on span "Chaya Goldstein" at bounding box center [629, 271] width 80 height 13
select select "1312"
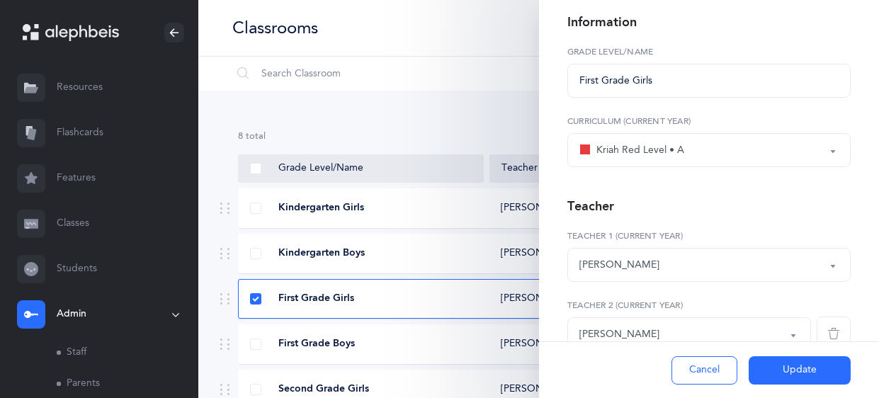
click at [785, 374] on button "Update" at bounding box center [799, 370] width 102 height 28
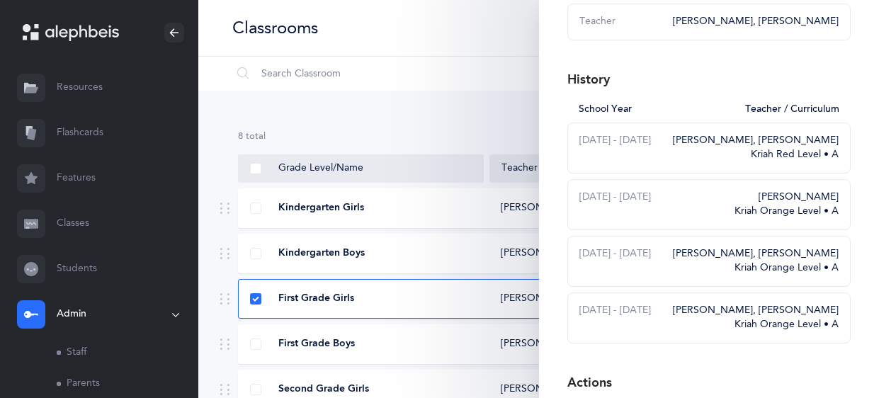
scroll to position [303, 0]
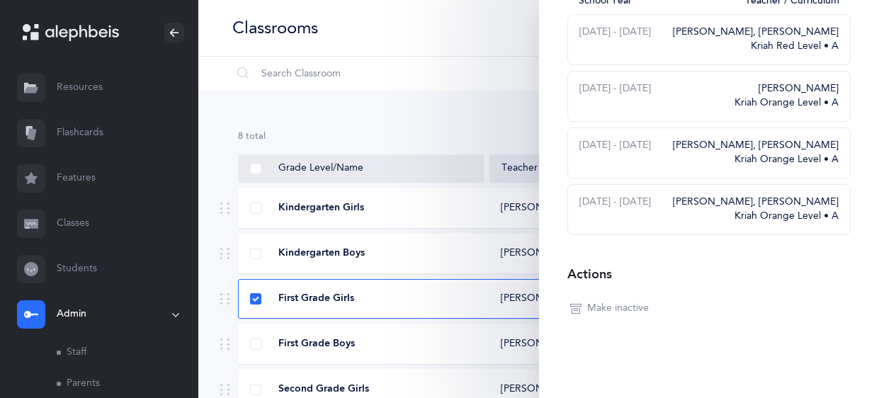
click at [425, 41] on div "Classrooms I want to" at bounding box center [538, 28] width 680 height 57
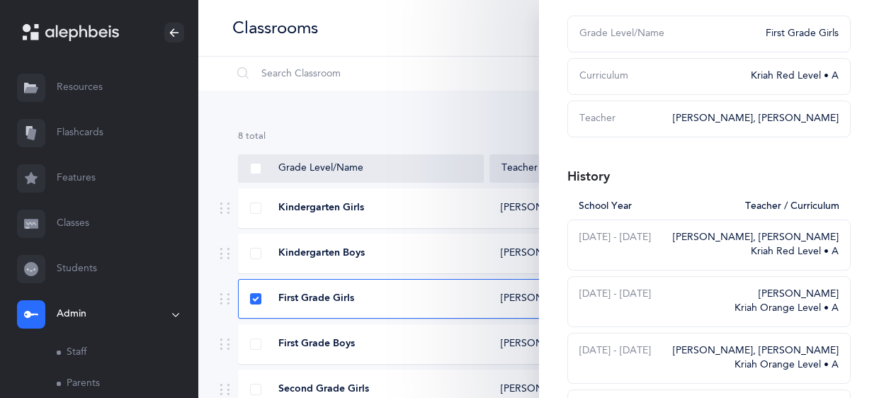
scroll to position [0, 0]
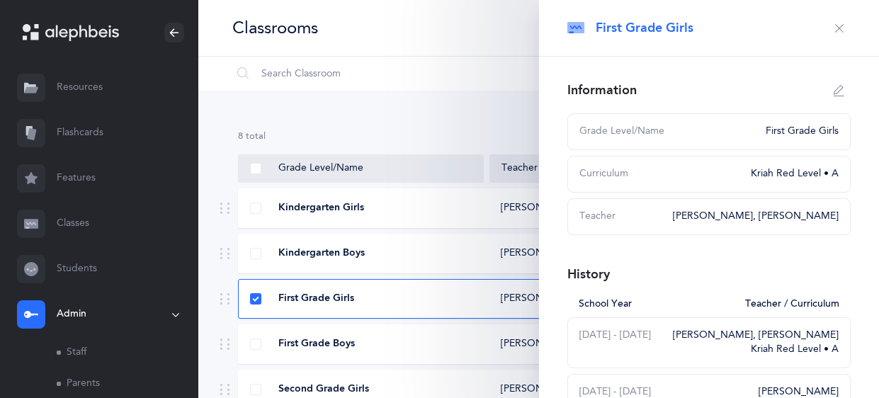
click at [836, 30] on icon "button" at bounding box center [838, 28] width 11 height 11
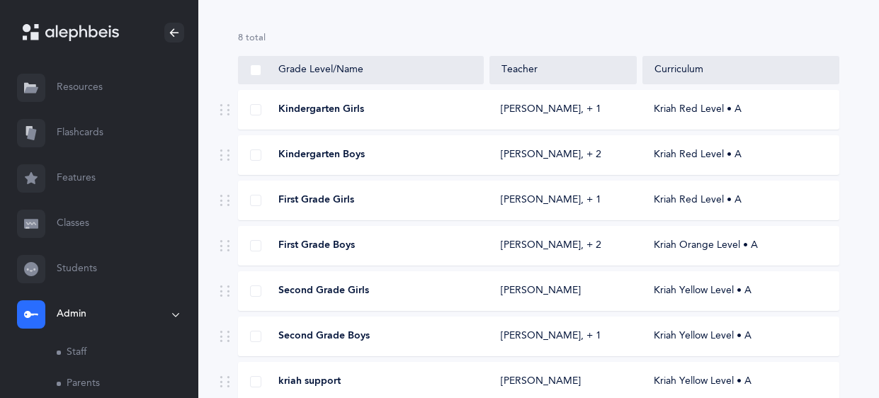
scroll to position [209, 0]
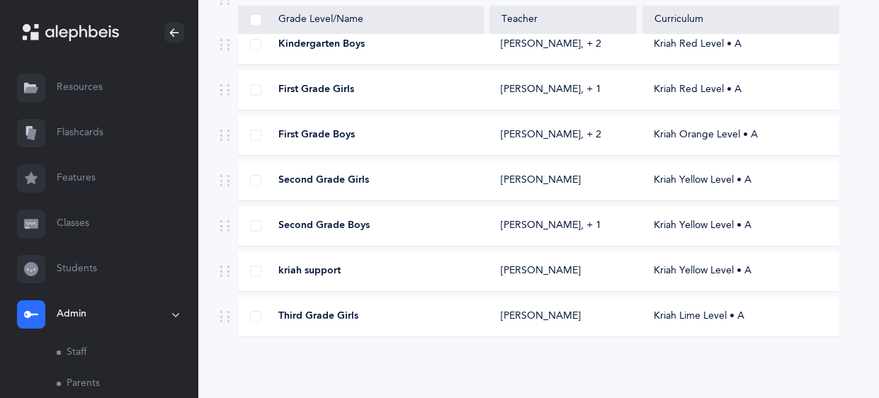
click at [452, 266] on div "kriah support" at bounding box center [361, 271] width 245 height 14
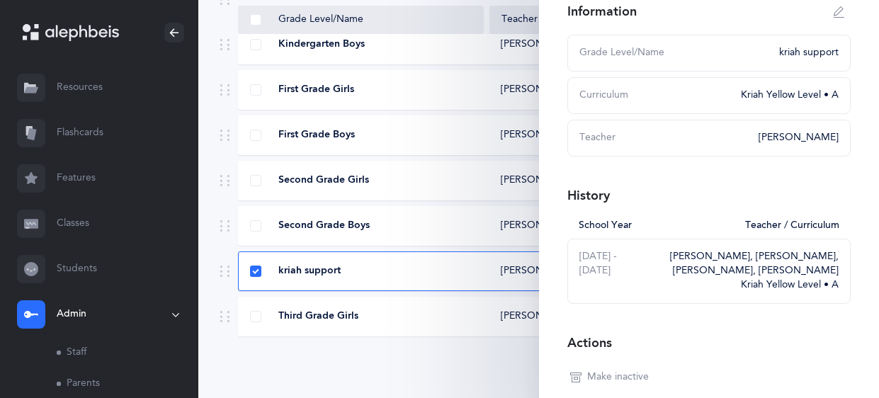
scroll to position [0, 0]
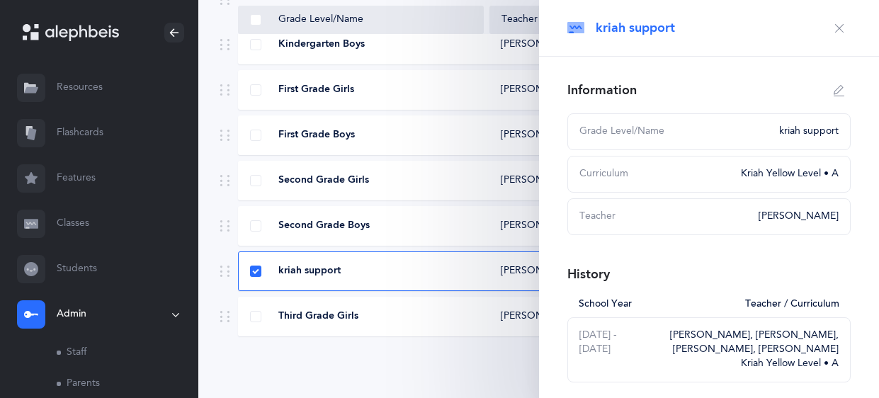
click at [826, 26] on div "kriah support" at bounding box center [697, 28] width 261 height 18
click at [838, 27] on icon "button" at bounding box center [838, 28] width 11 height 11
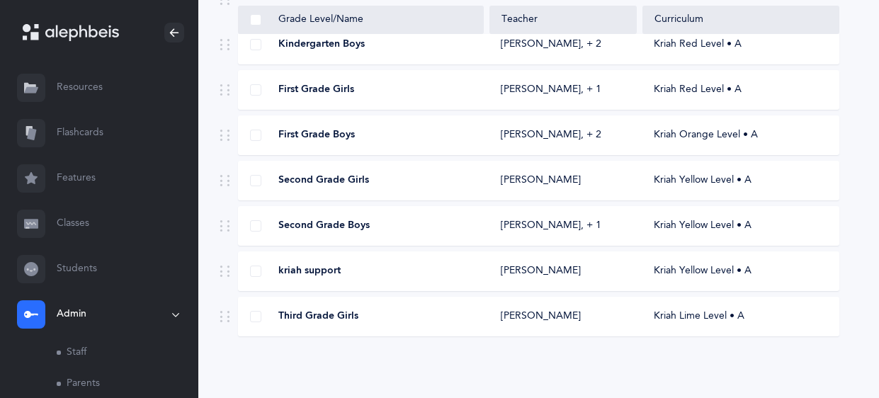
click at [76, 232] on link "Classes" at bounding box center [99, 223] width 198 height 45
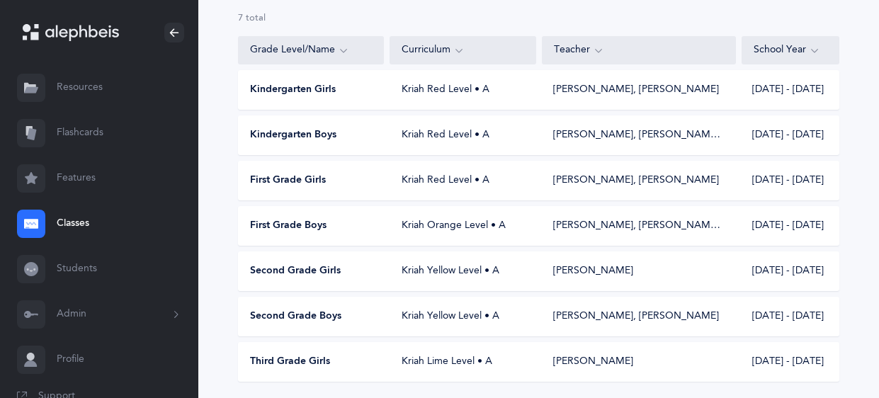
scroll to position [164, 0]
